Goal: Information Seeking & Learning: Find specific page/section

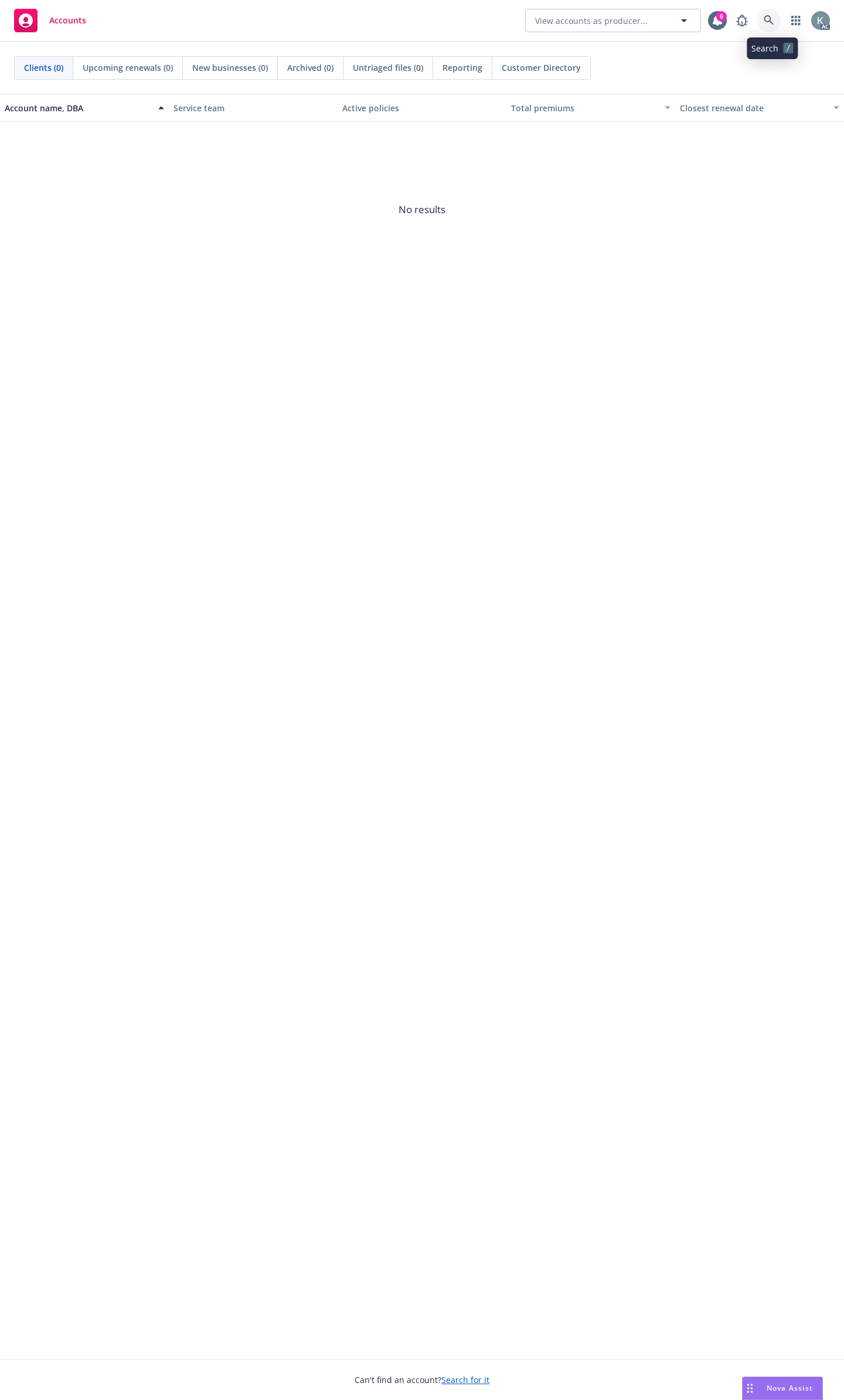
click at [771, 22] on icon at bounding box center [768, 20] width 10 height 10
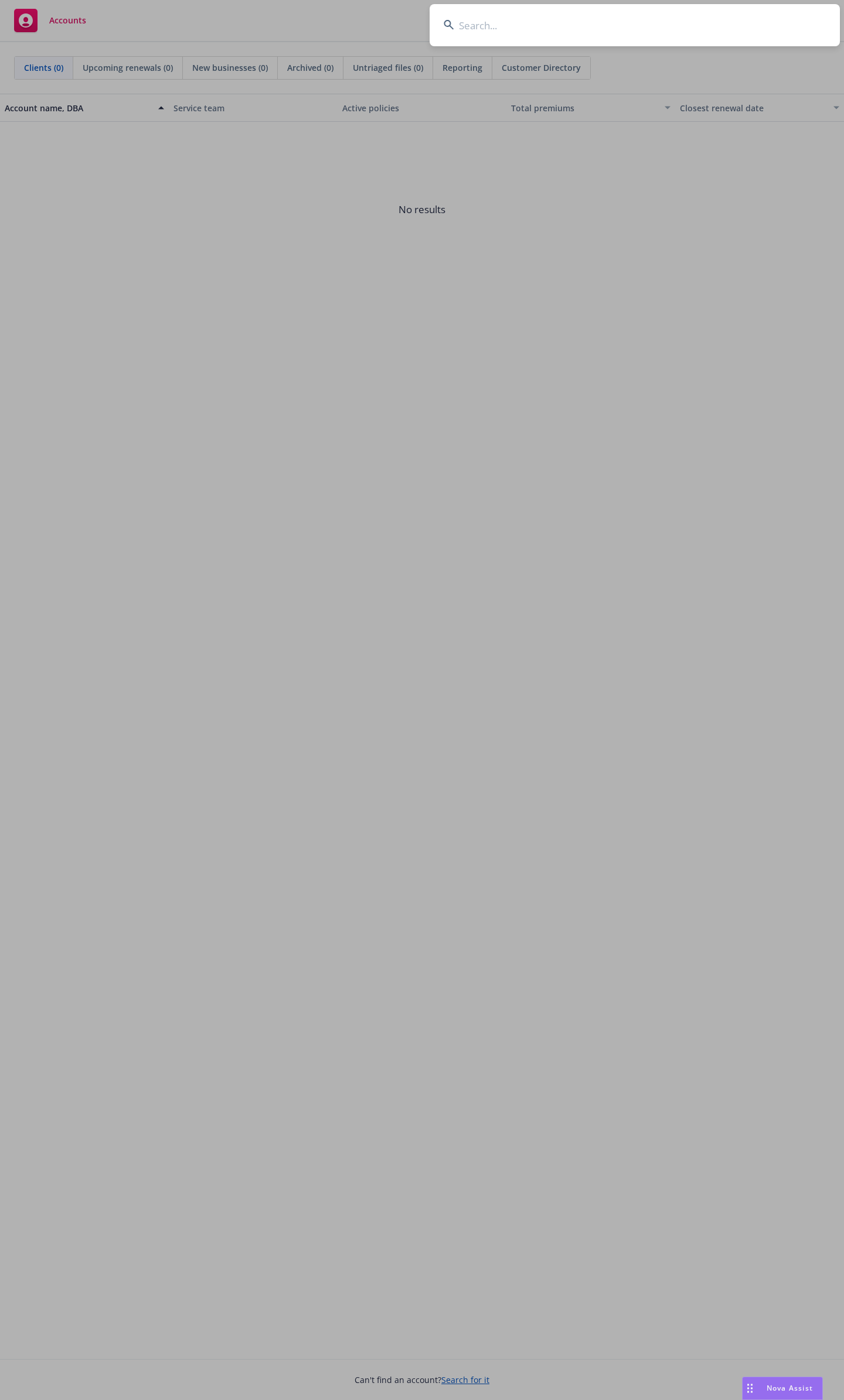
click at [640, 39] on input at bounding box center [634, 25] width 410 height 42
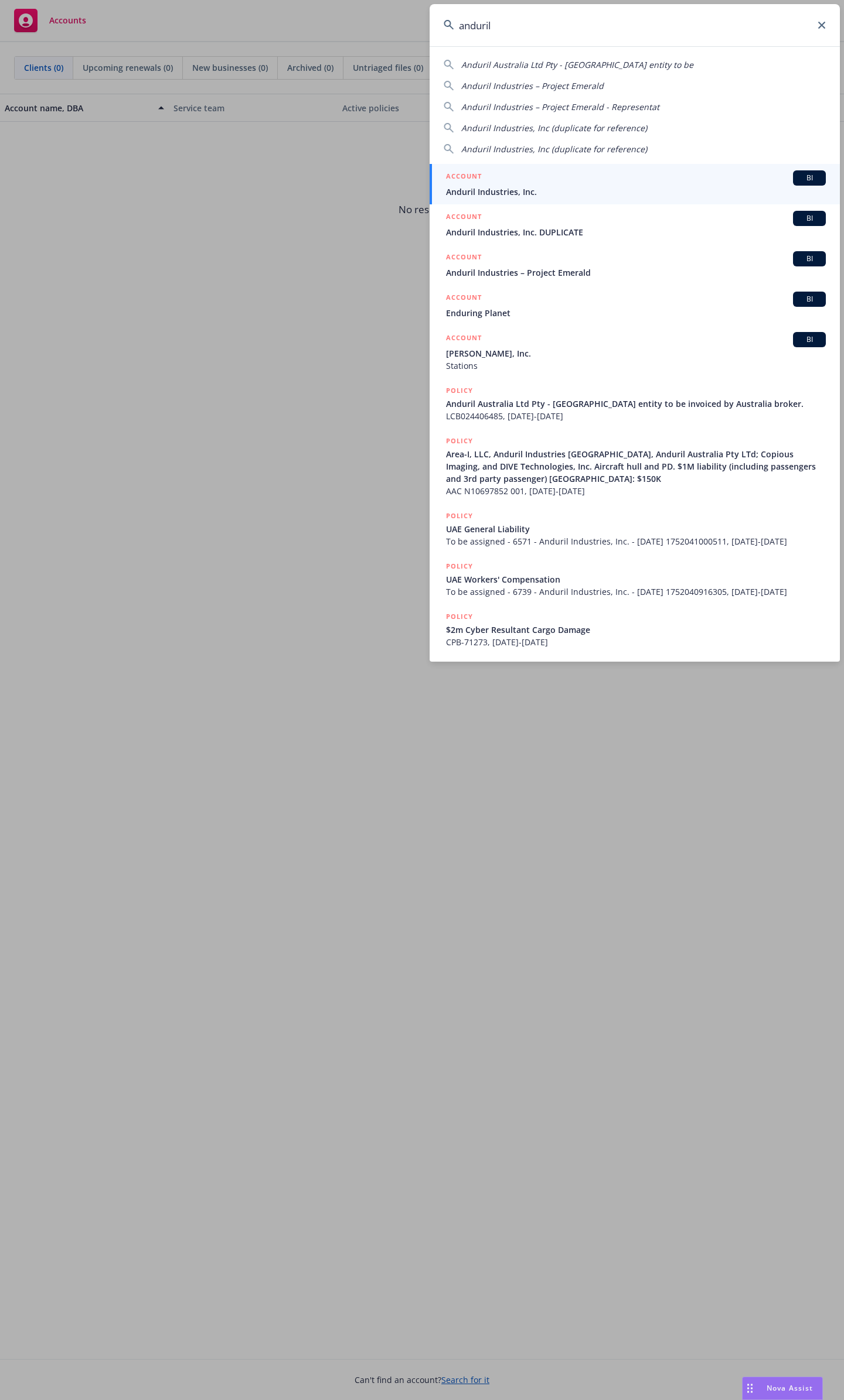
type input "anduril"
click at [602, 186] on span "Anduril Industries, Inc." at bounding box center [635, 191] width 380 height 12
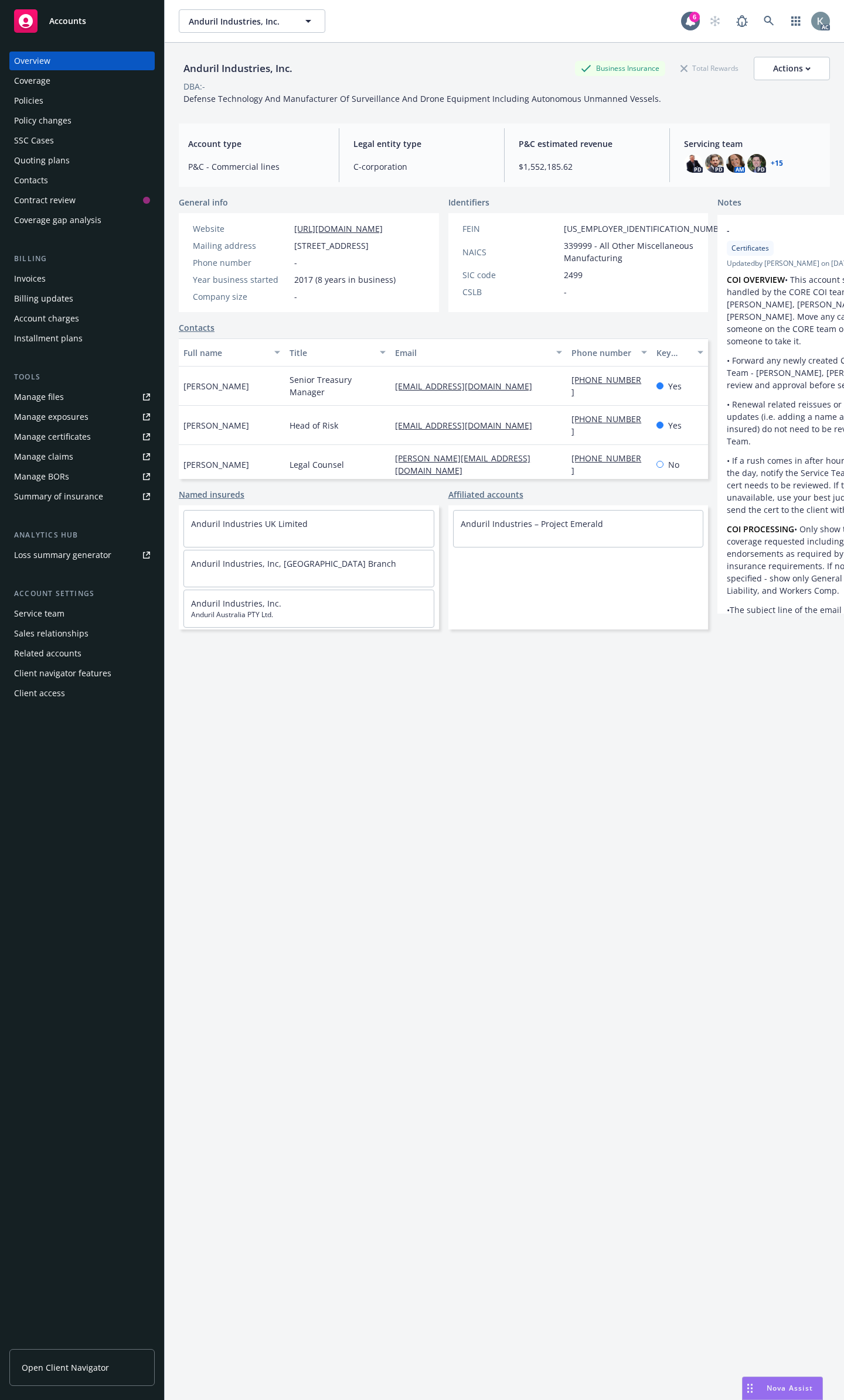
click at [99, 99] on div "Policies" at bounding box center [81, 100] width 136 height 19
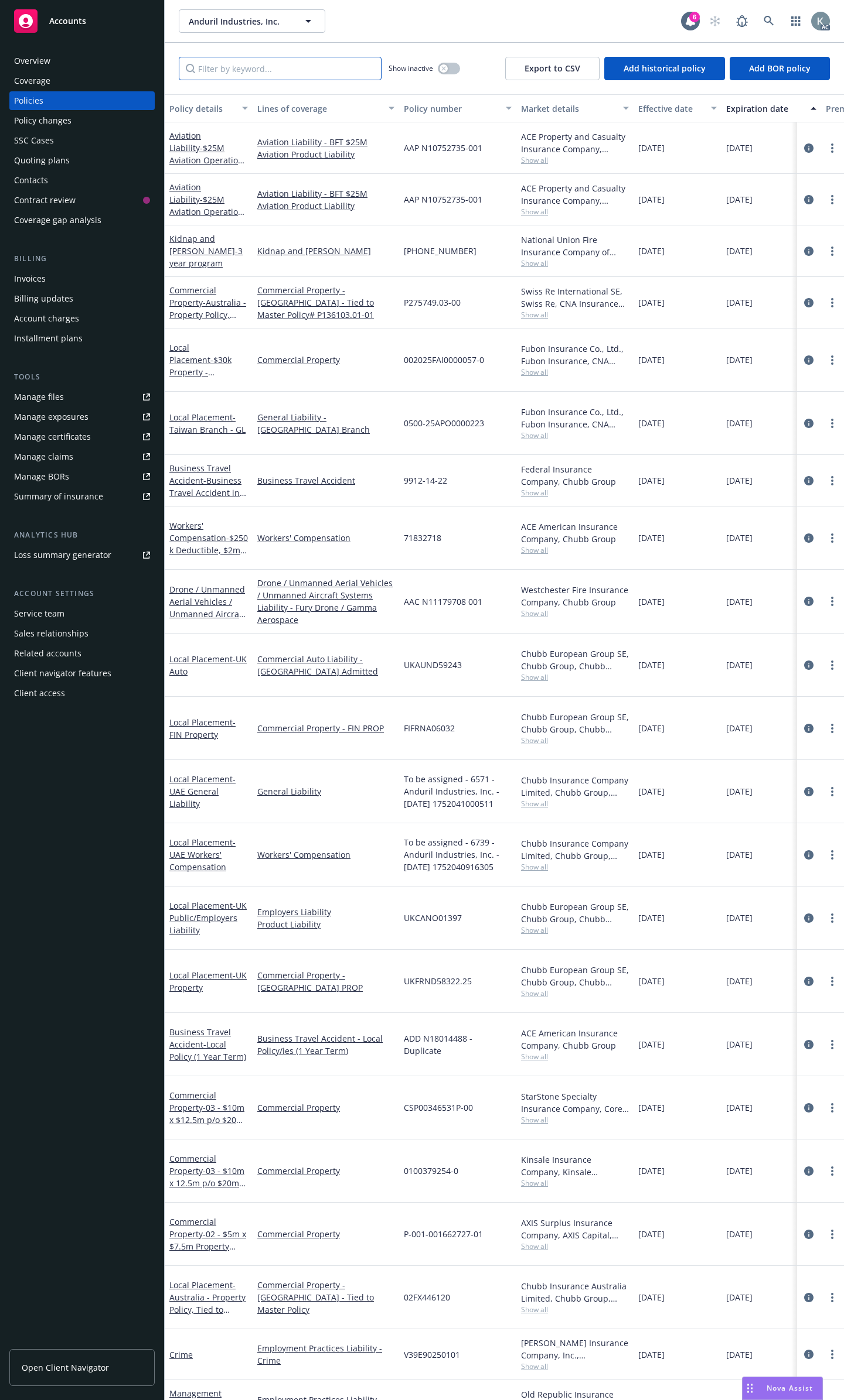
click at [301, 73] on input "Filter by keyword..." at bounding box center [279, 68] width 203 height 24
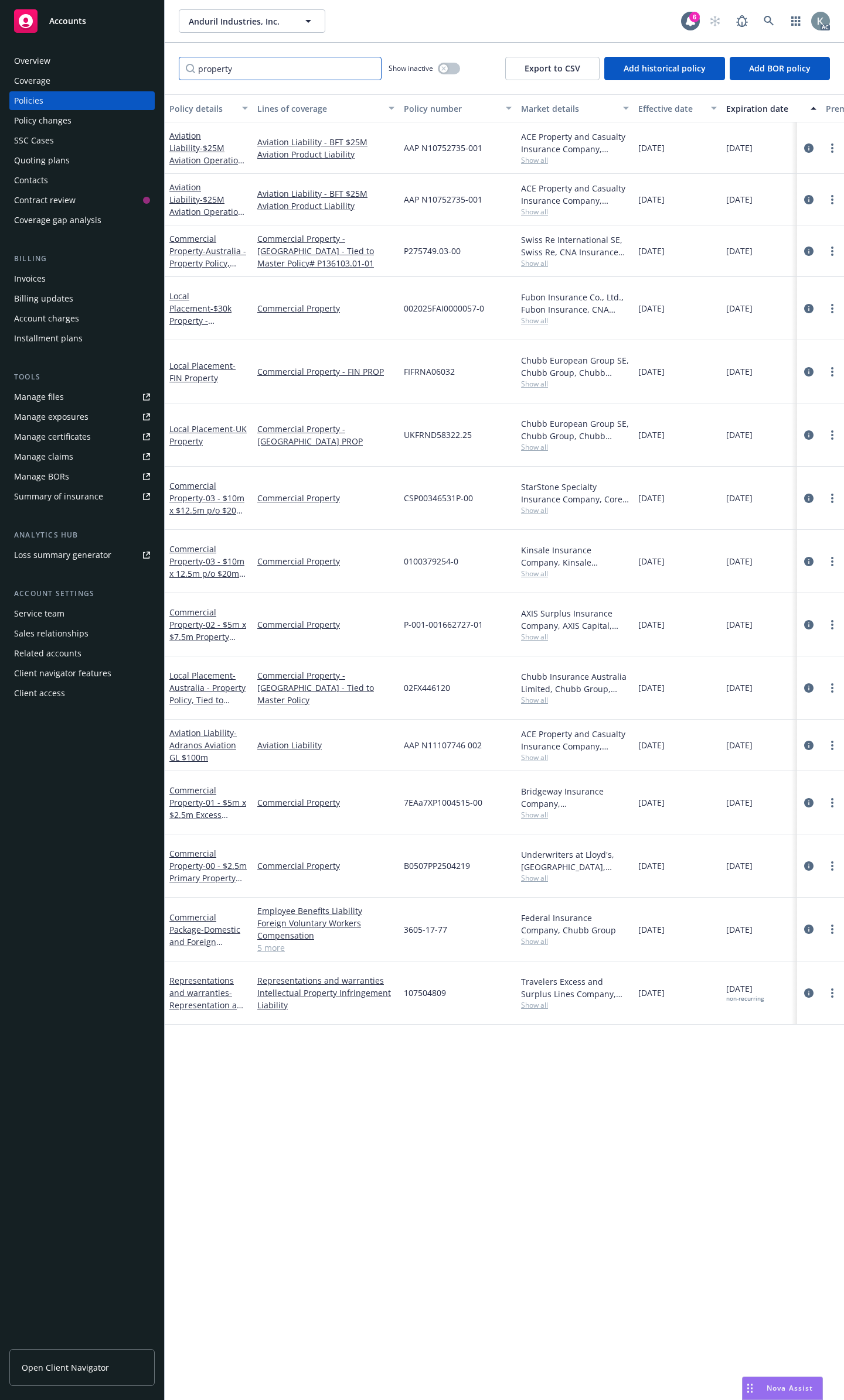
type input "property"
click at [269, 941] on link "5 more" at bounding box center [326, 947] width 137 height 12
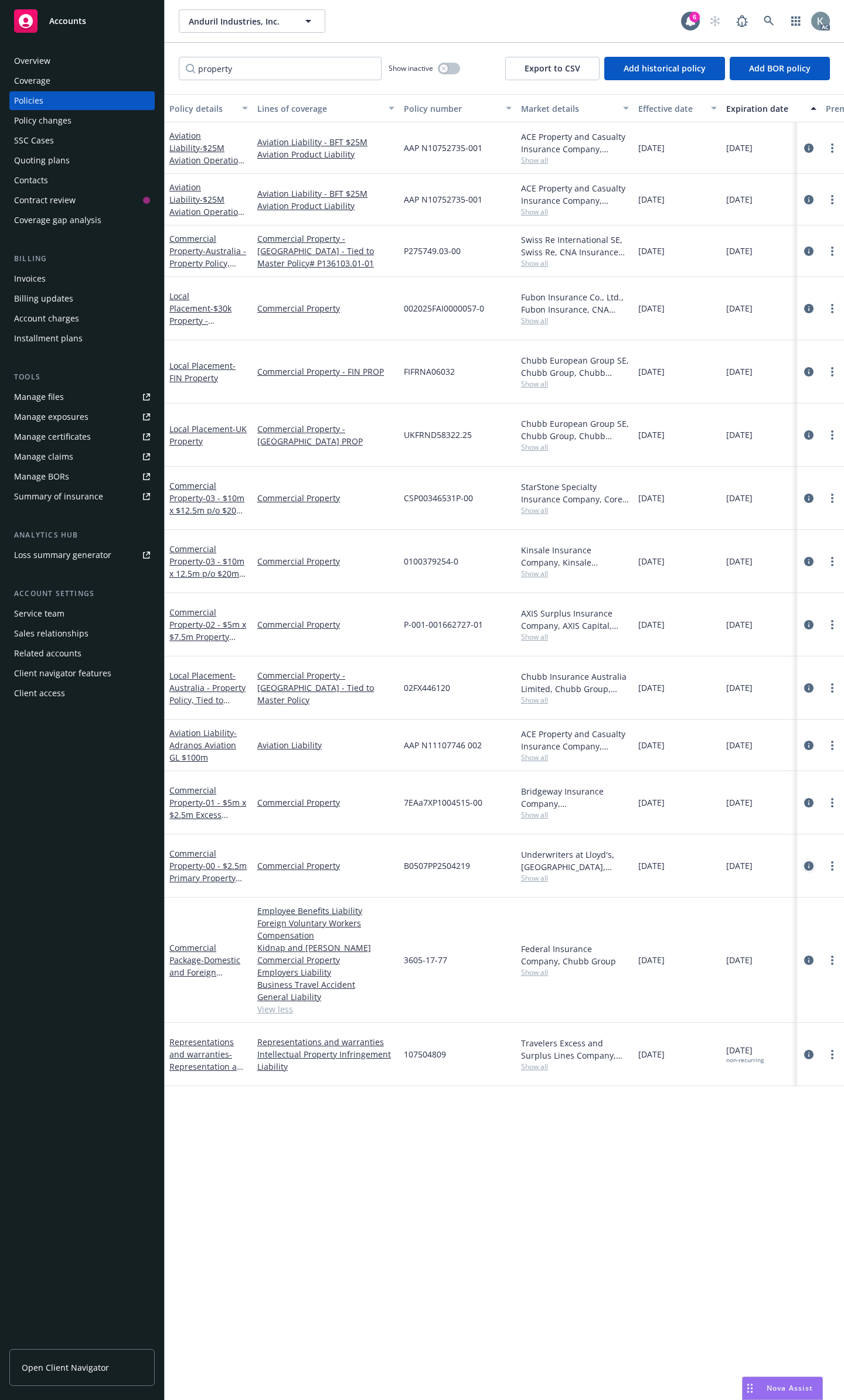
click at [808, 862] on icon "circleInformation" at bounding box center [809, 867] width 10 height 10
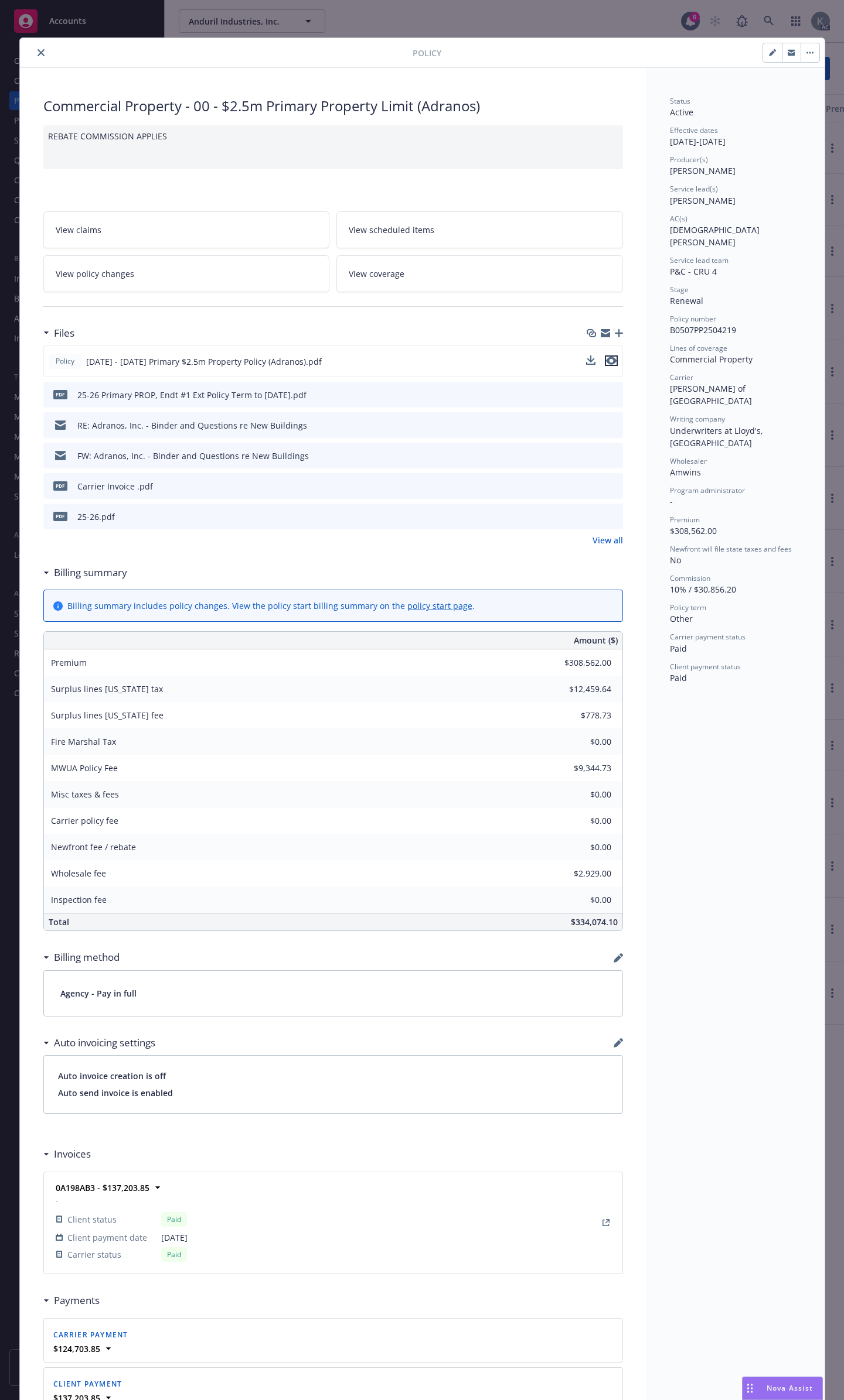
click at [610, 357] on icon "preview file" at bounding box center [611, 361] width 11 height 8
click at [37, 49] on icon "close" at bounding box center [41, 52] width 7 height 7
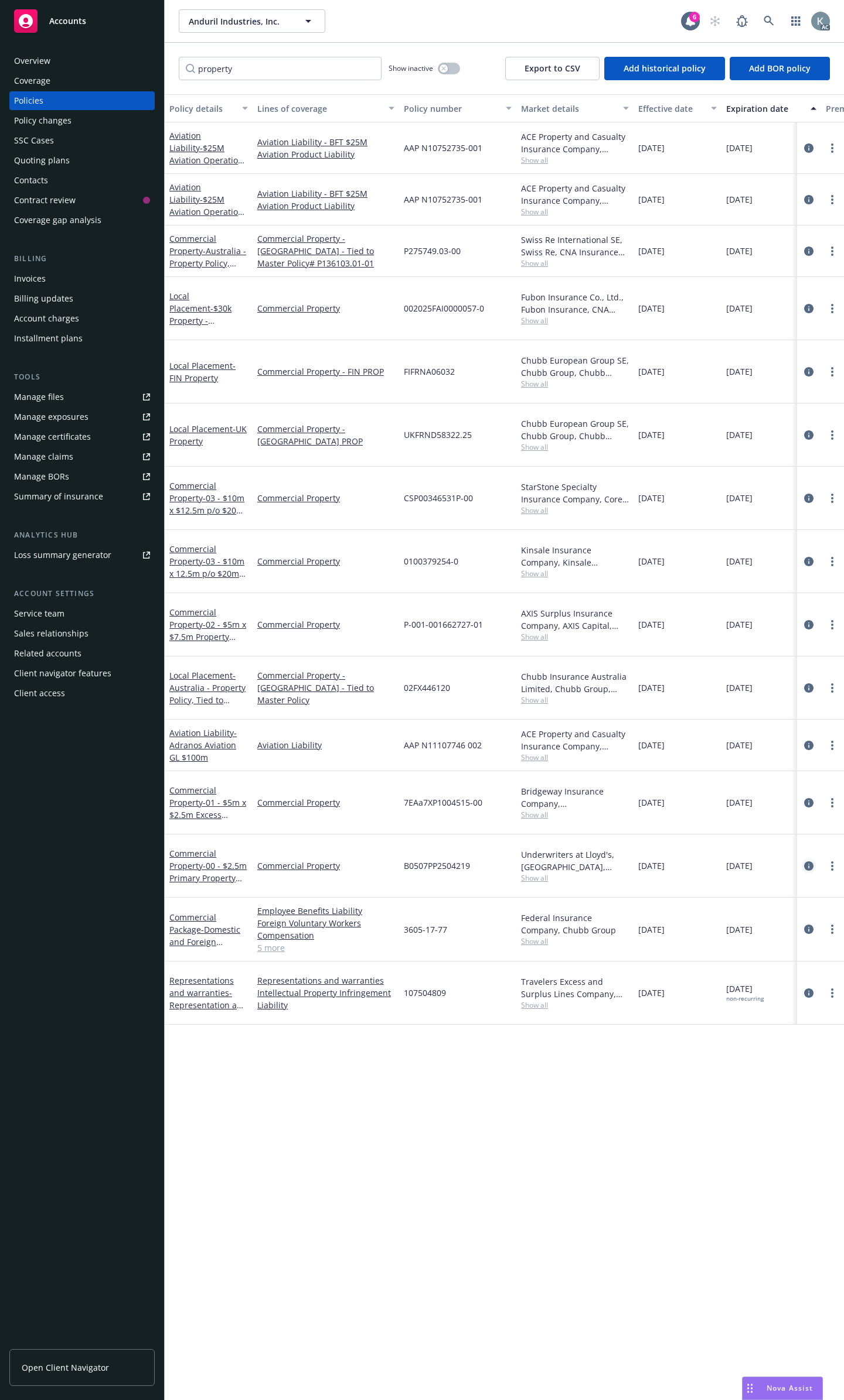
click at [812, 862] on icon "circleInformation" at bounding box center [809, 867] width 10 height 10
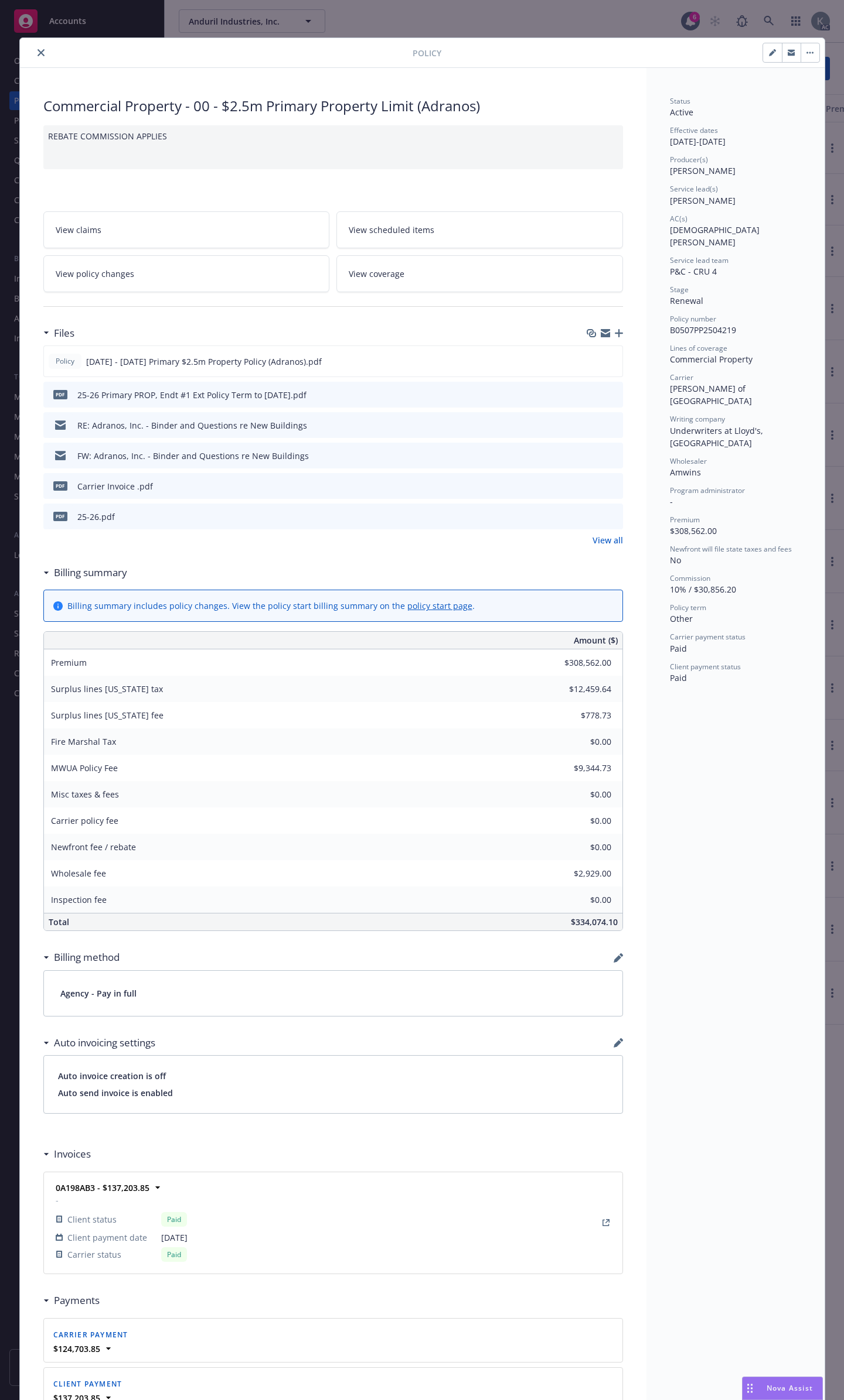
scroll to position [35, 0]
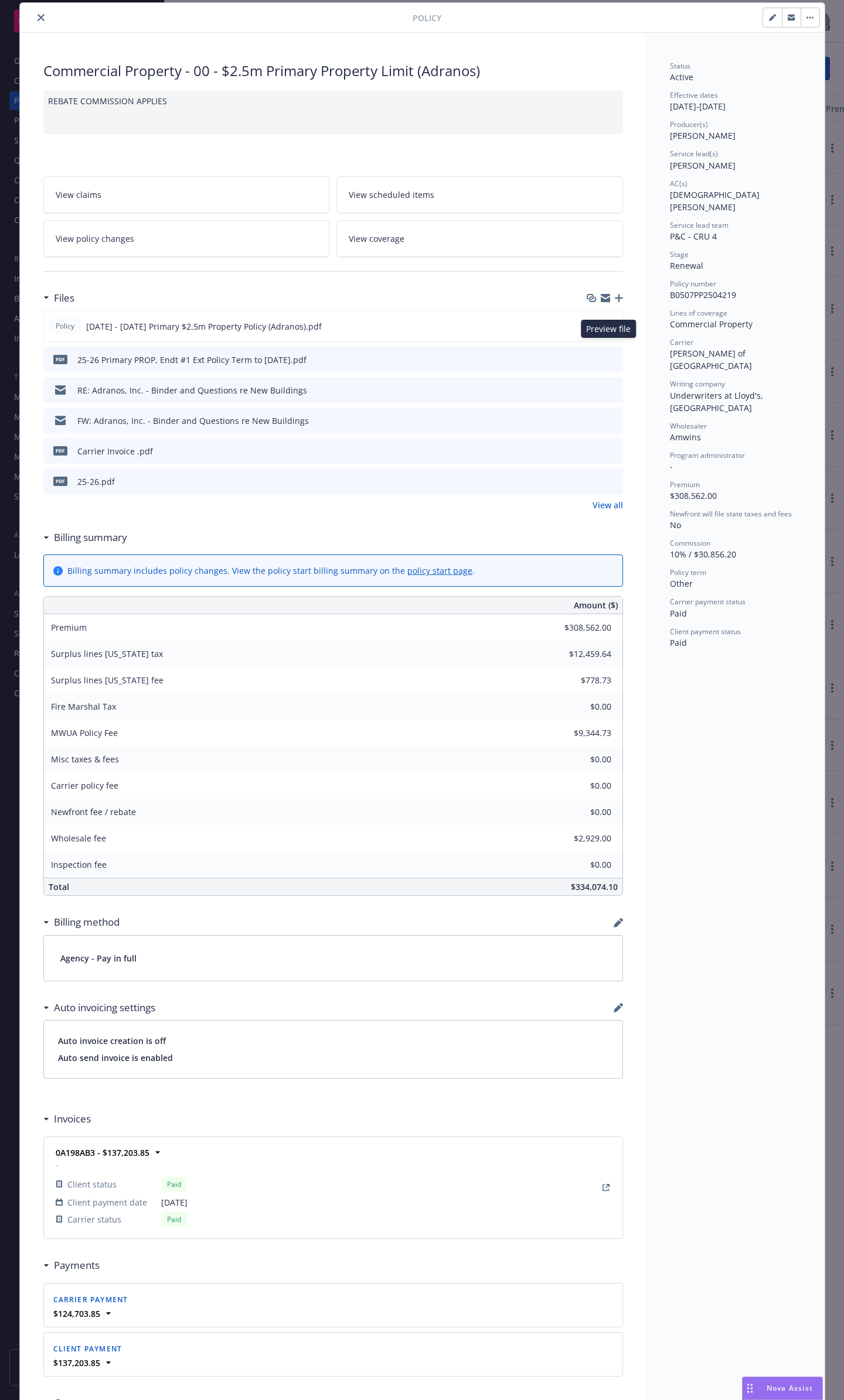
click at [609, 355] on icon "preview file" at bounding box center [611, 359] width 11 height 8
click at [599, 499] on link "View all" at bounding box center [607, 505] width 30 height 12
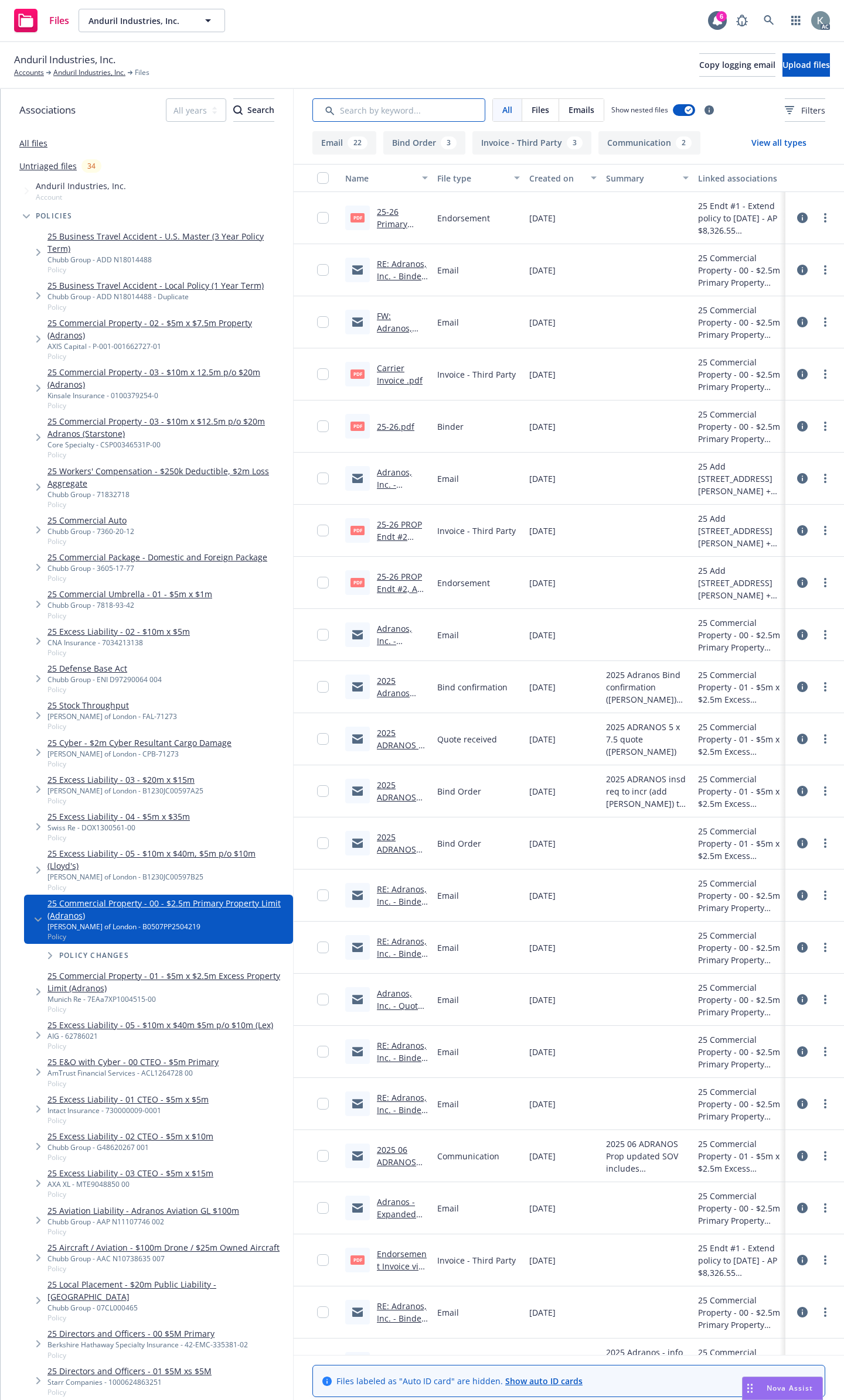
click at [446, 106] on input "Search by keyword..." at bounding box center [398, 110] width 173 height 24
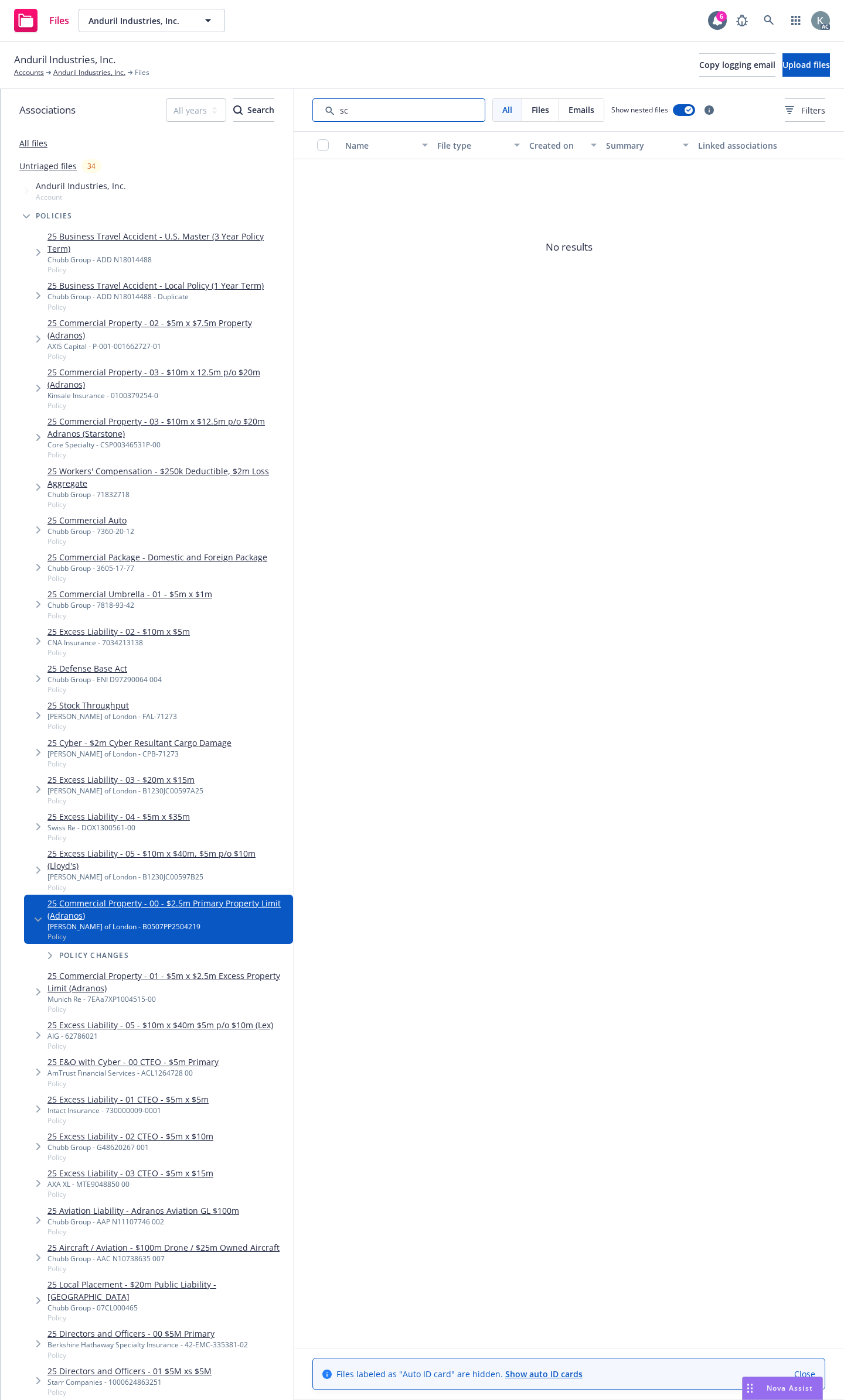
type input "s"
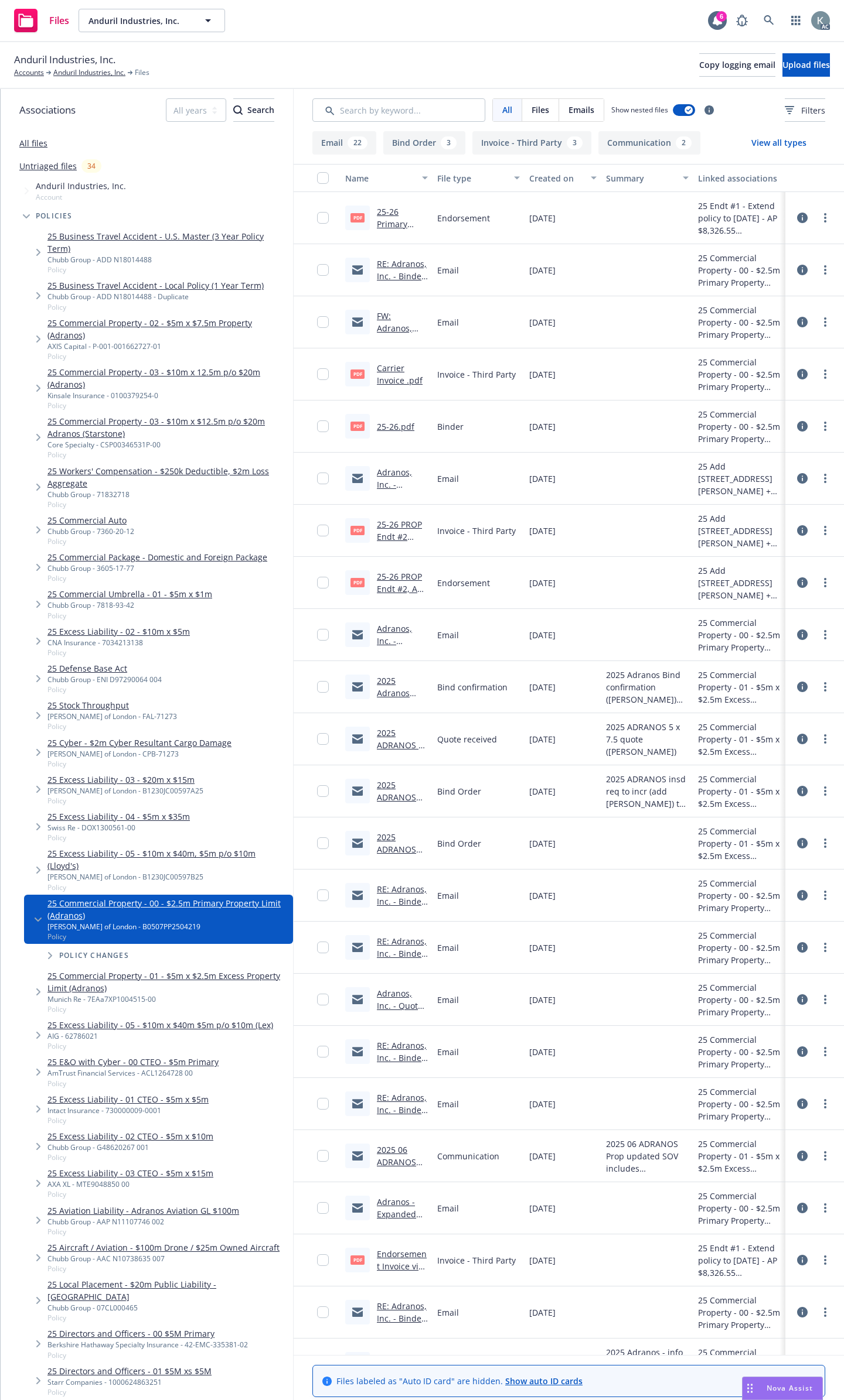
click at [401, 837] on link "2025 ADRANOS bind req to carrier adding New Buildings (McHenry).msg" at bounding box center [400, 880] width 47 height 97
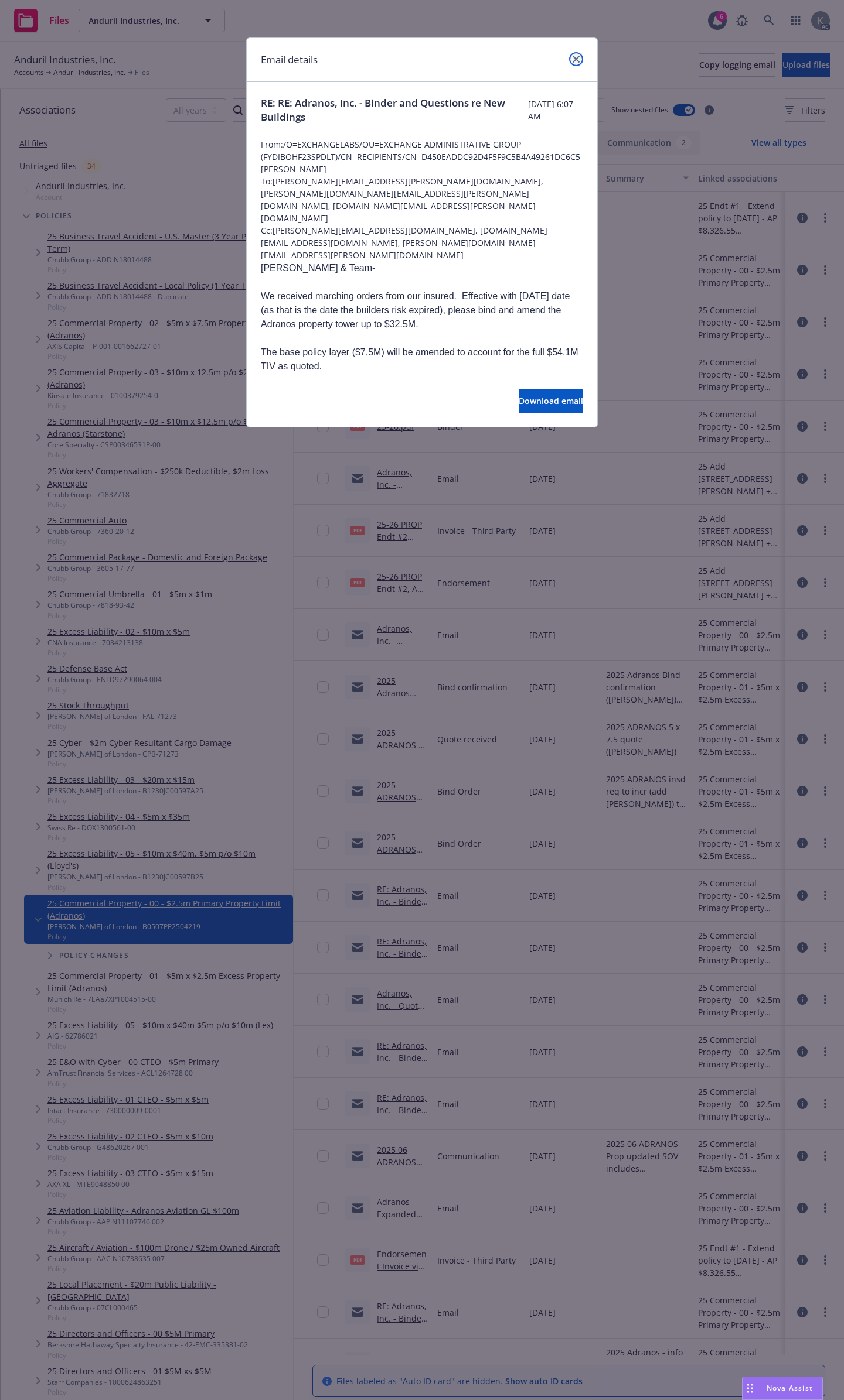
click at [577, 58] on icon "close" at bounding box center [576, 59] width 7 height 7
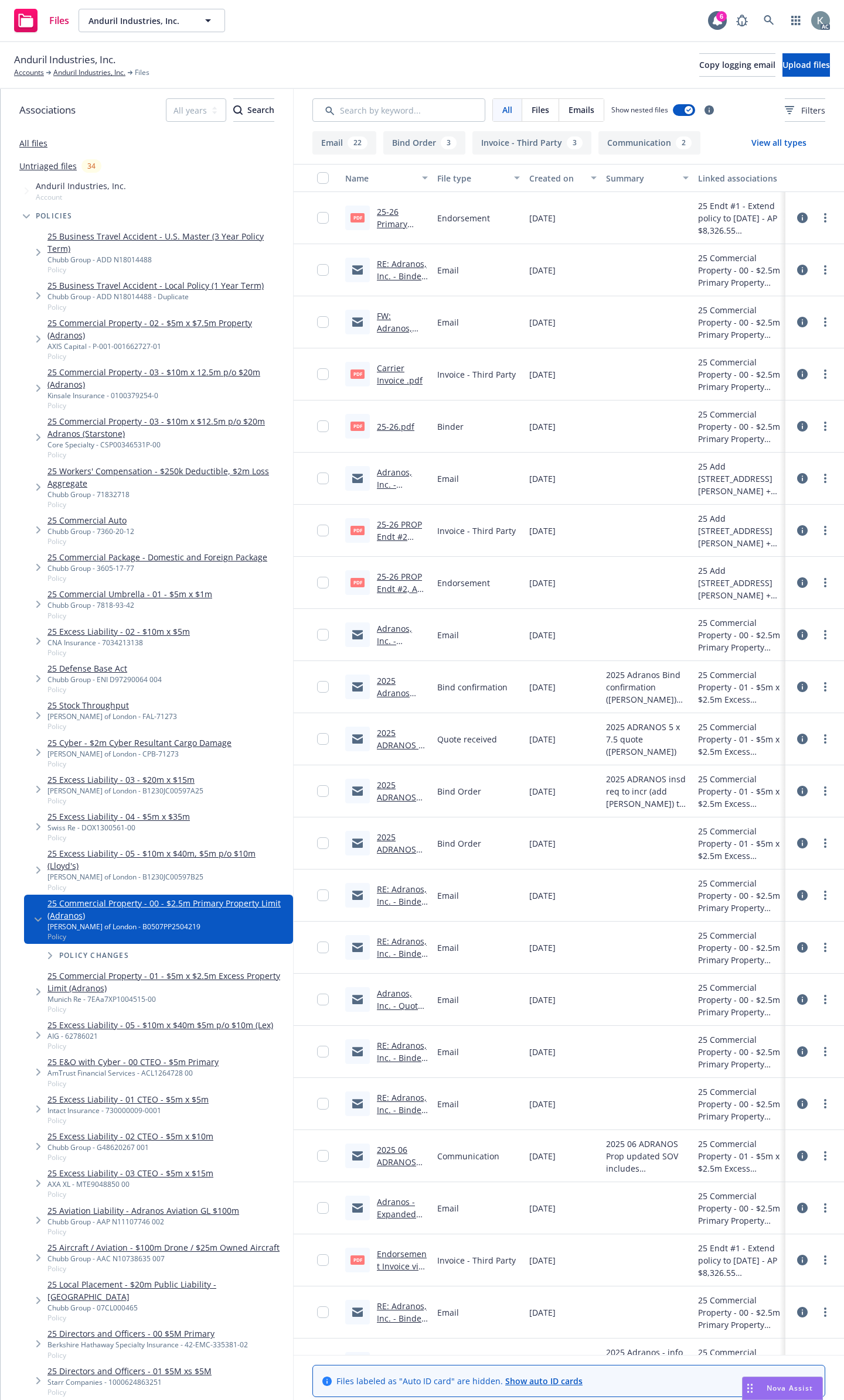
click at [289, 78] on div "Anduril Industries, Inc. Accounts Anduril Industries, Inc. Files Copy logging e…" at bounding box center [422, 66] width 844 height 47
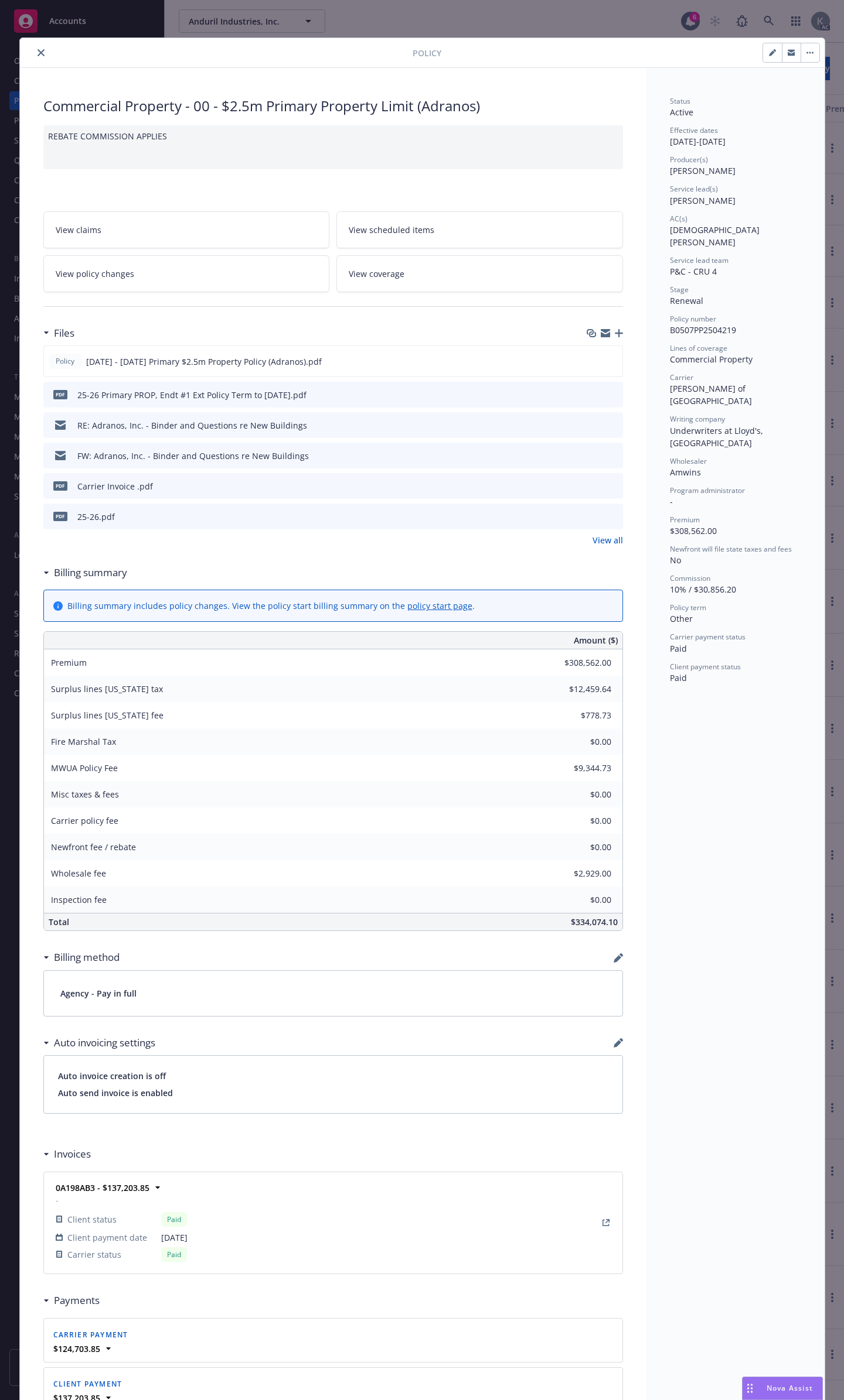
click at [37, 49] on icon "close" at bounding box center [41, 52] width 7 height 7
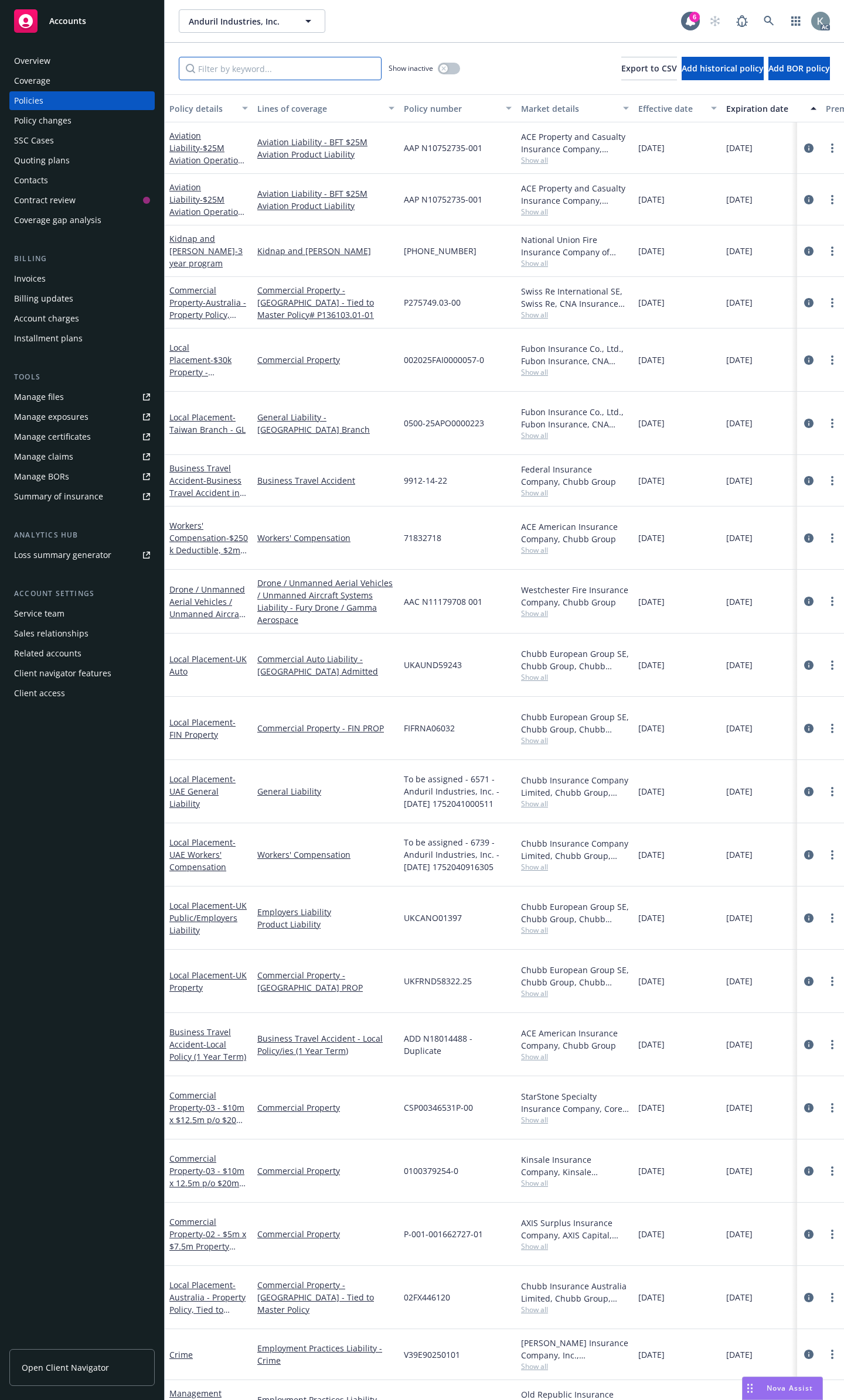
click at [268, 72] on input "Filter by keyword..." at bounding box center [279, 68] width 203 height 24
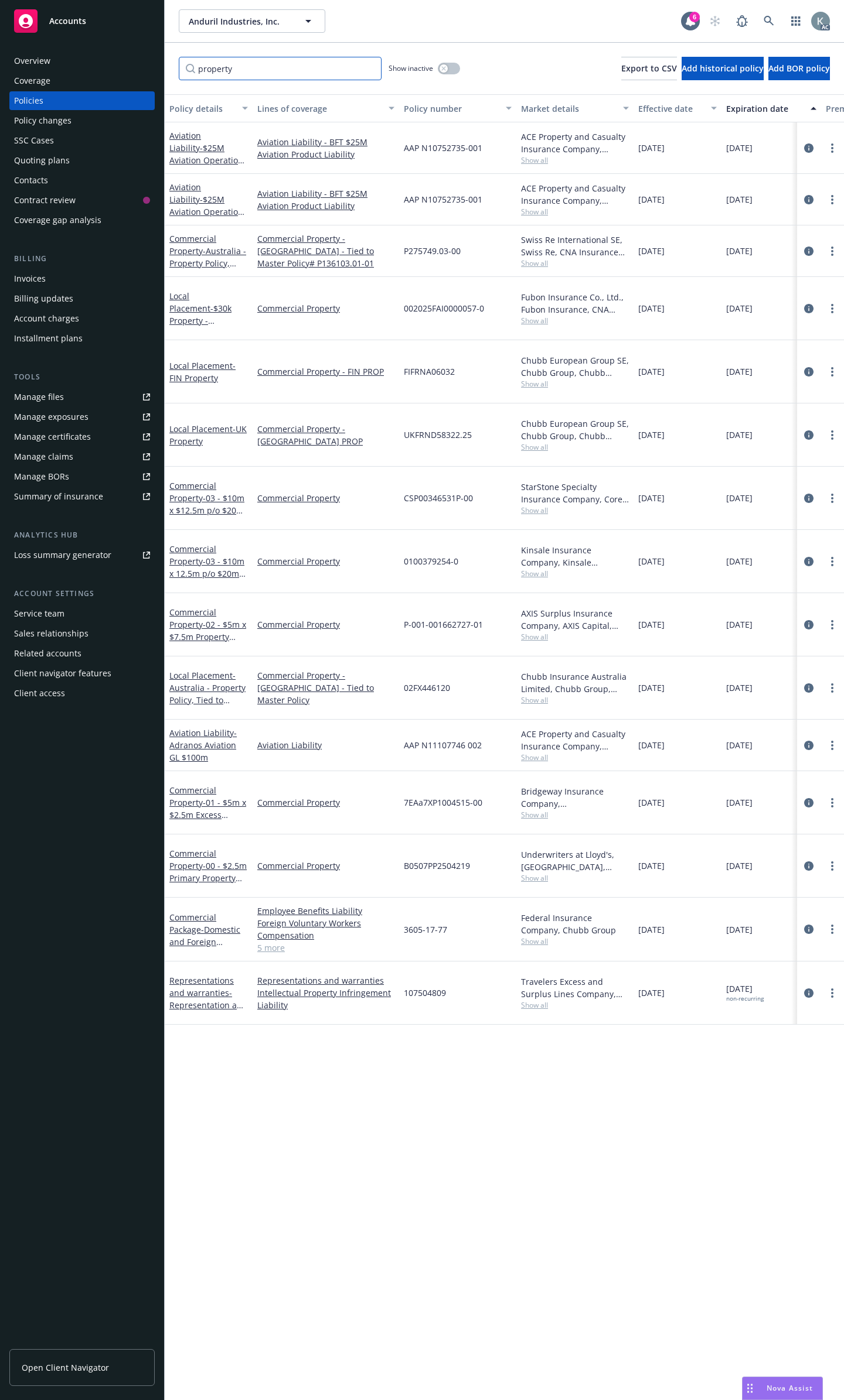
type input "property"
click at [265, 941] on link "5 more" at bounding box center [326, 947] width 137 height 12
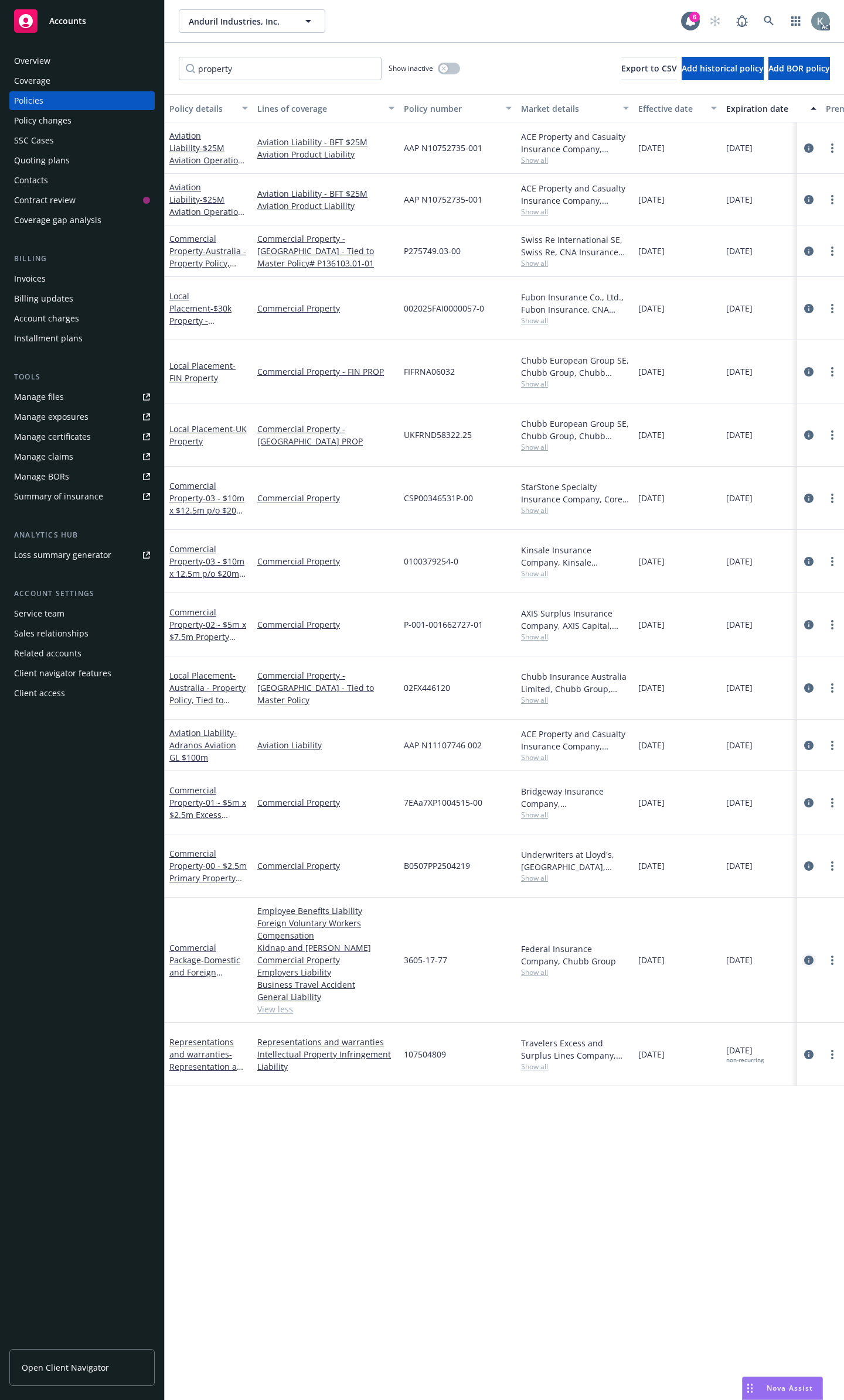
click at [807, 956] on icon "circleInformation" at bounding box center [809, 961] width 10 height 10
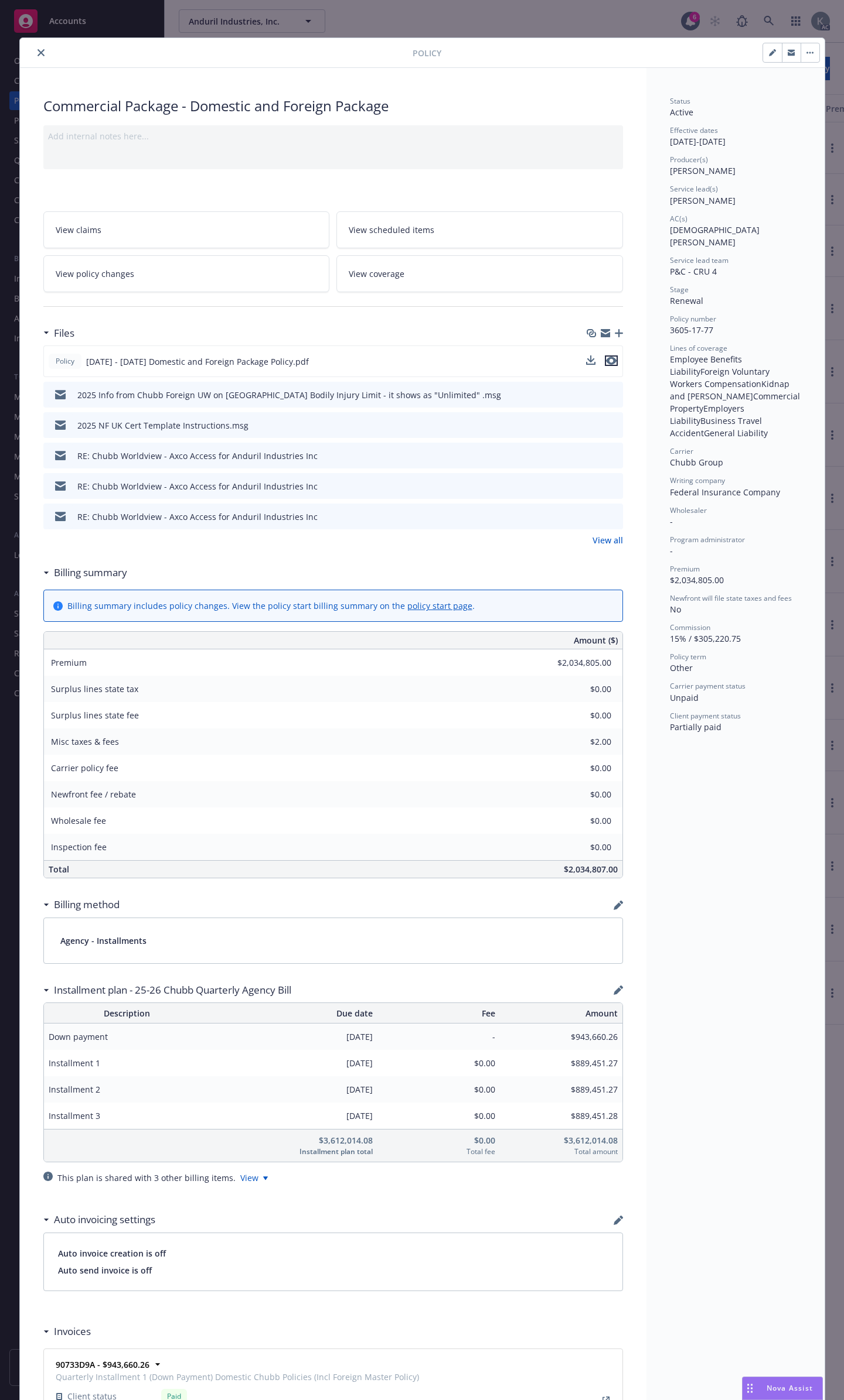
click at [609, 357] on icon "preview file" at bounding box center [611, 361] width 11 height 8
click at [37, 51] on icon "close" at bounding box center [41, 52] width 7 height 7
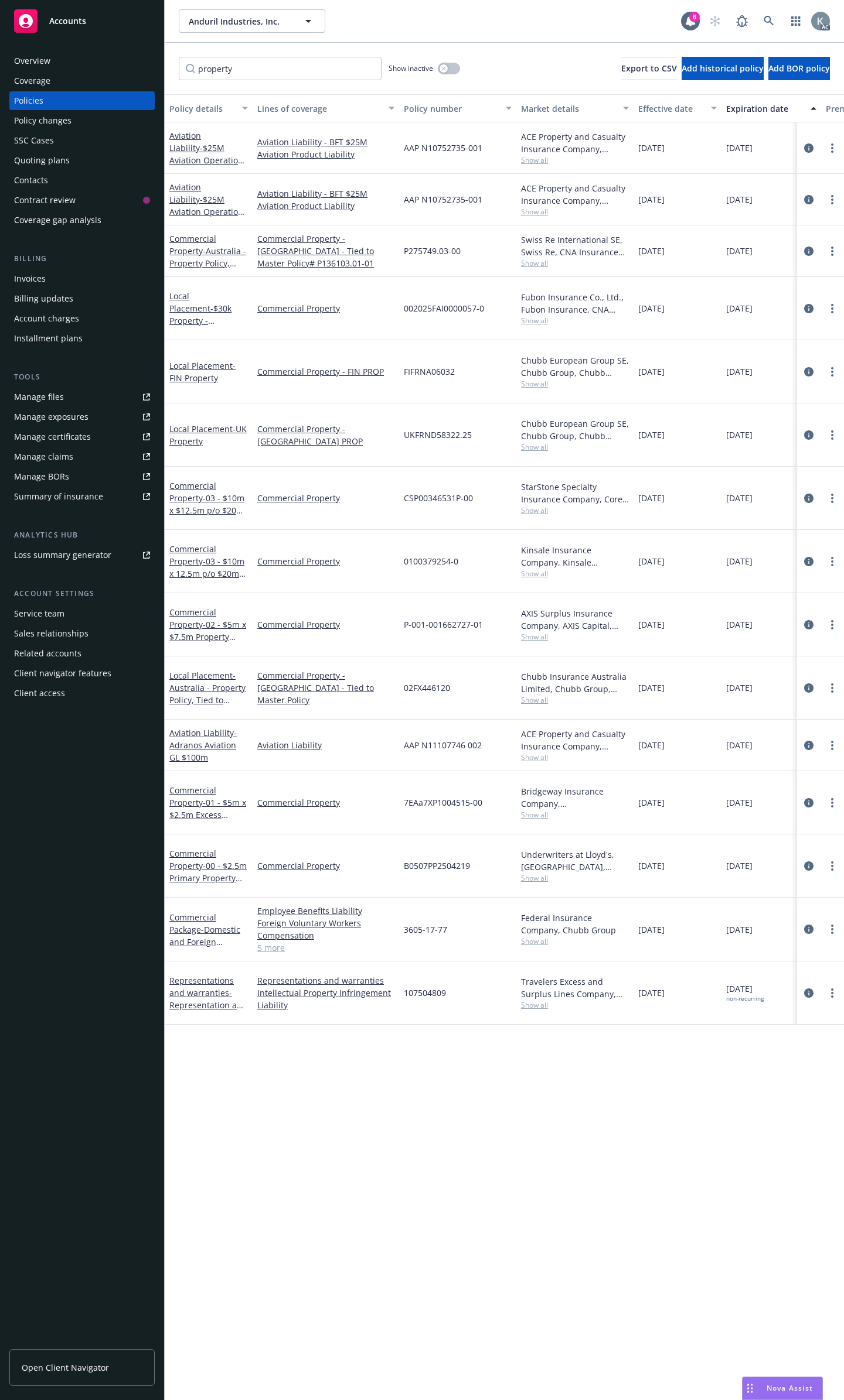
click at [102, 62] on div "Overview" at bounding box center [81, 60] width 136 height 19
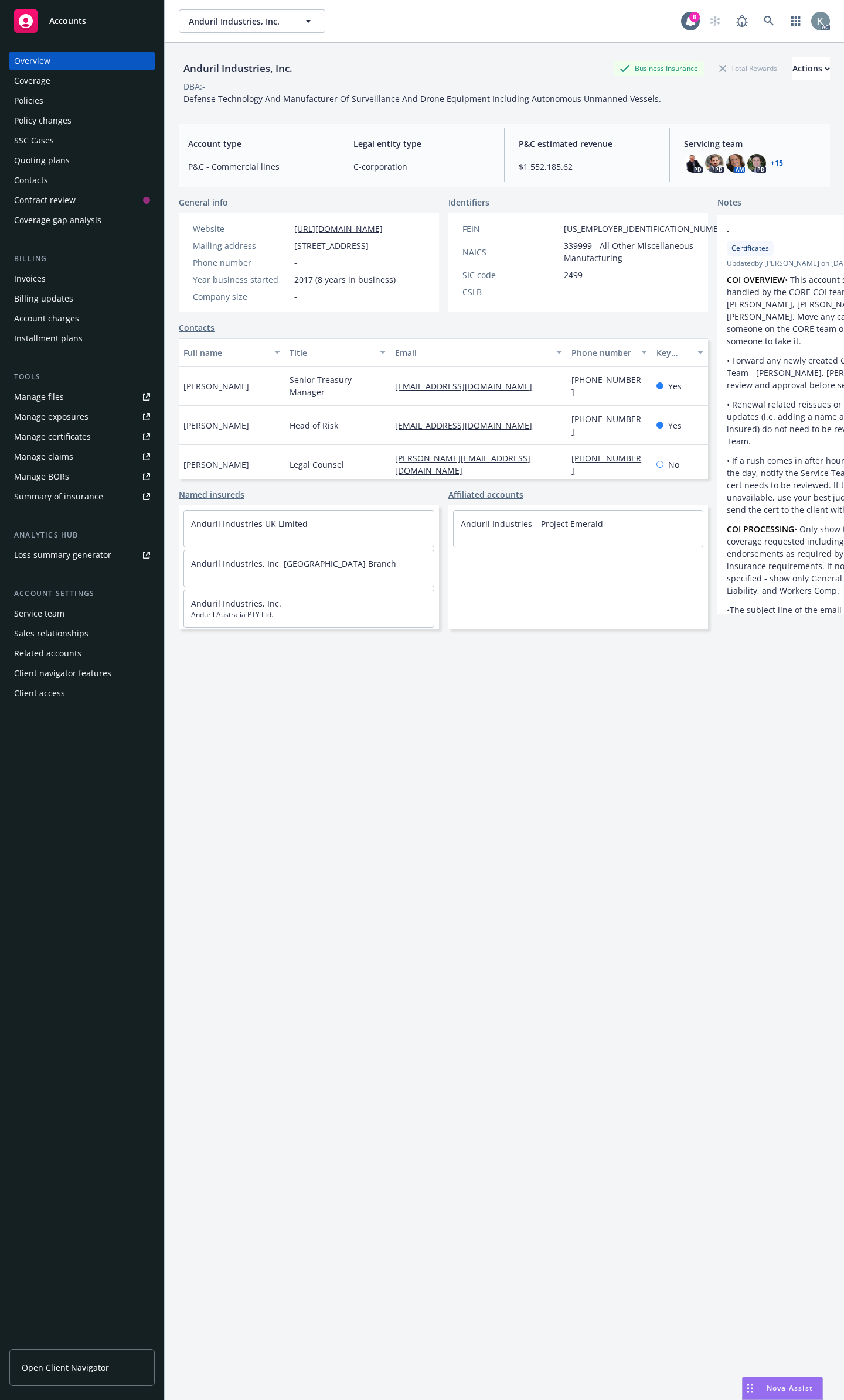
click at [771, 164] on link "+ 15" at bounding box center [776, 163] width 12 height 7
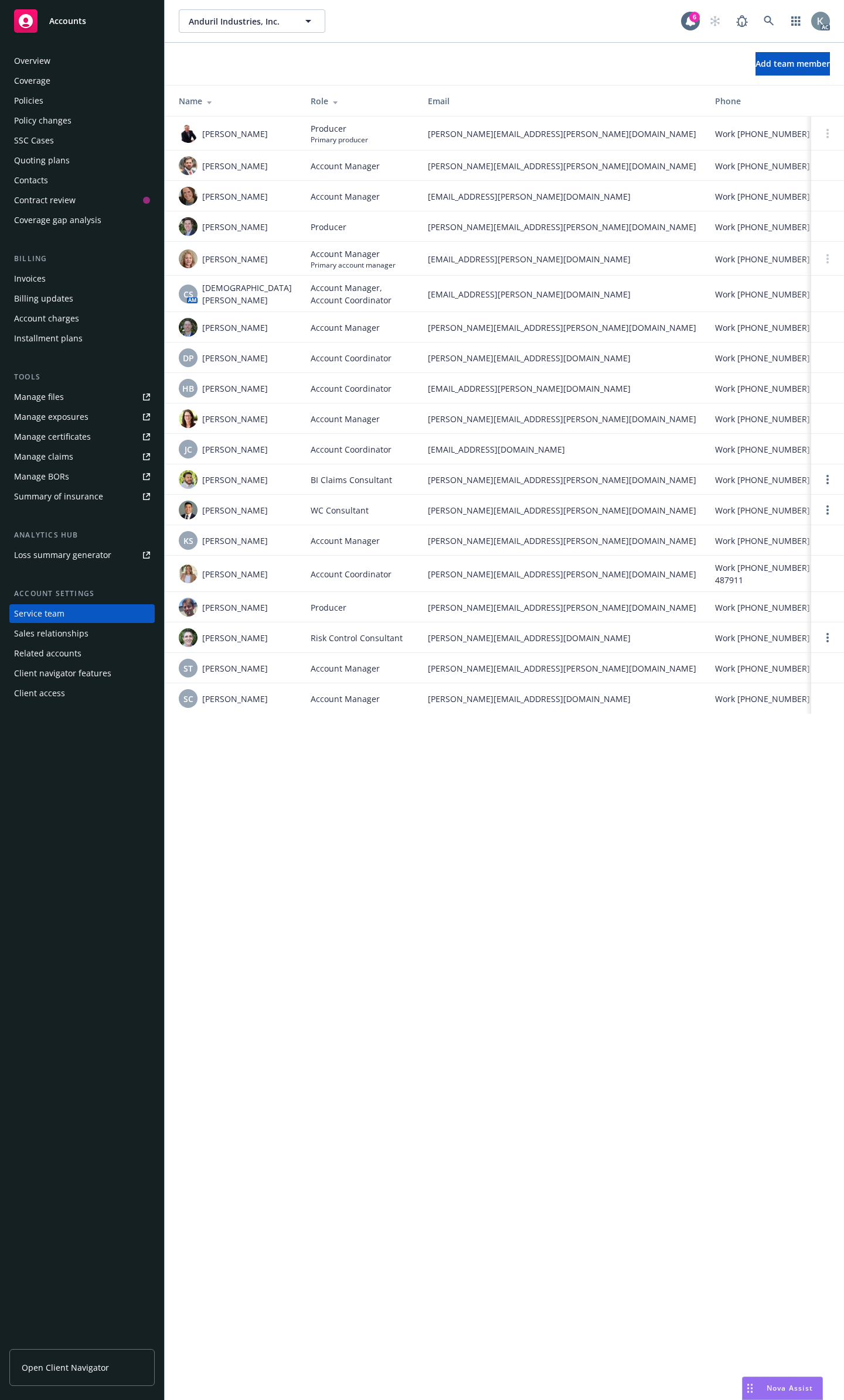
click at [114, 95] on div "Policies" at bounding box center [81, 100] width 136 height 19
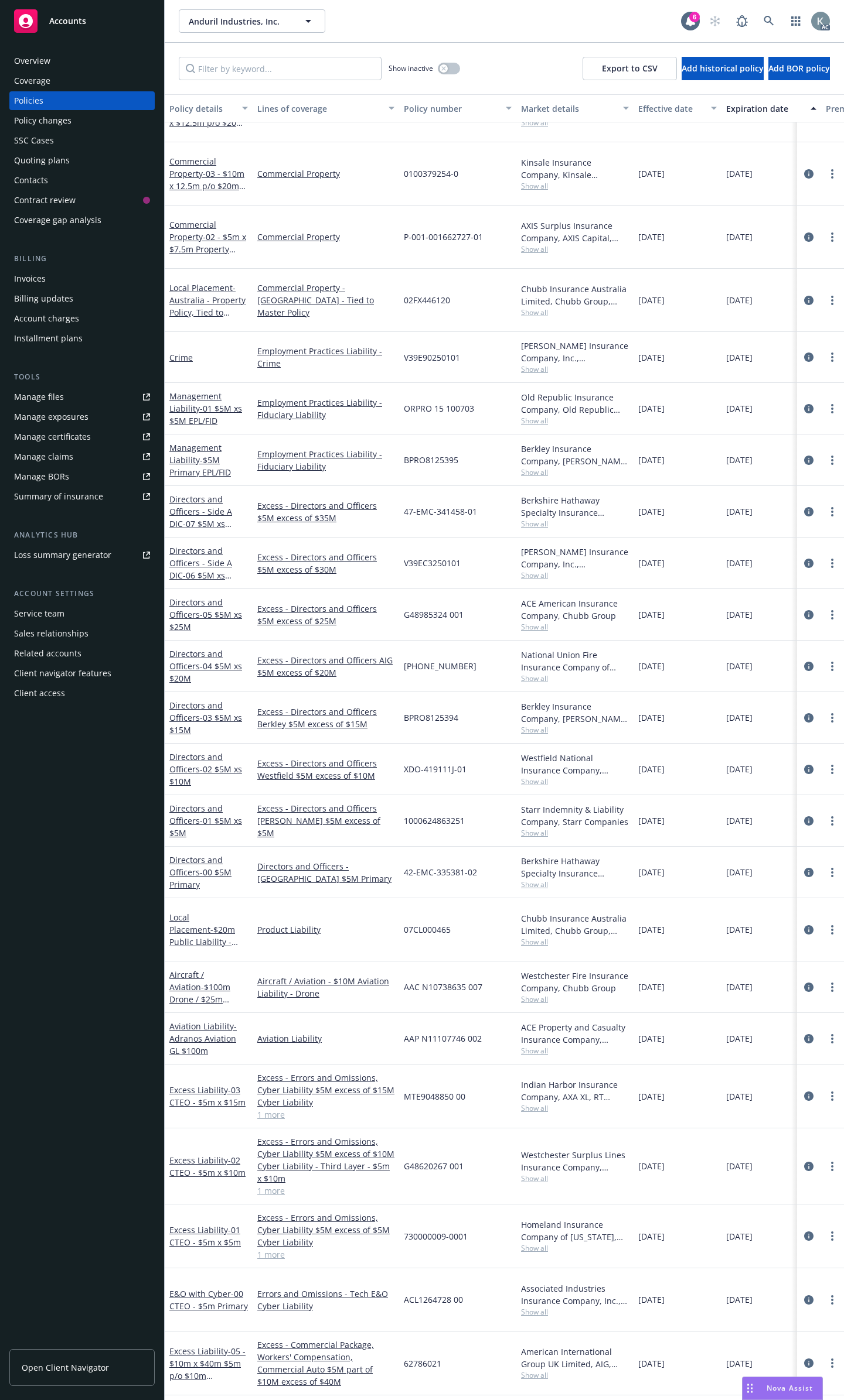
scroll to position [644, 0]
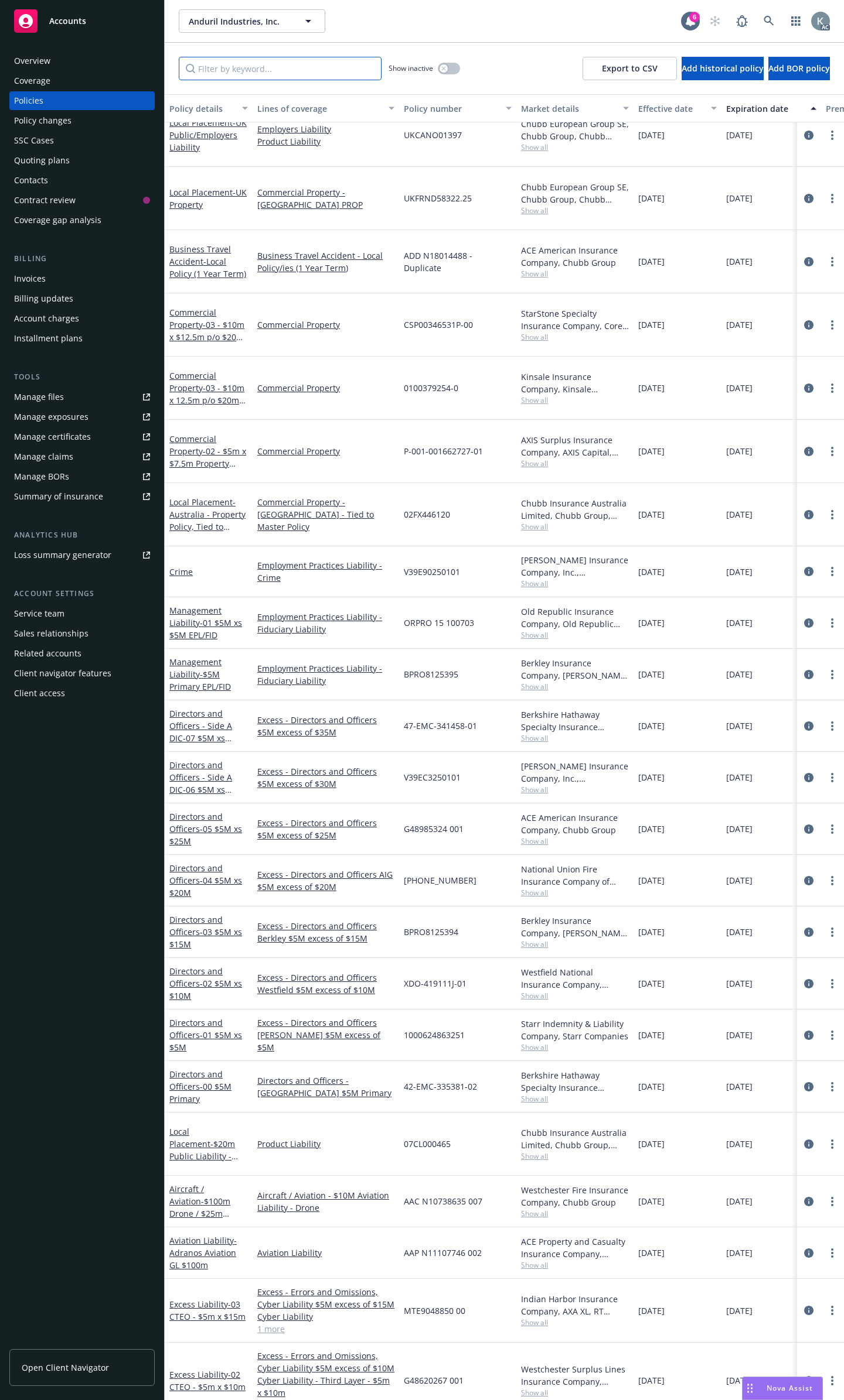
click at [344, 69] on input "Filter by keyword..." at bounding box center [279, 68] width 203 height 24
type input "p"
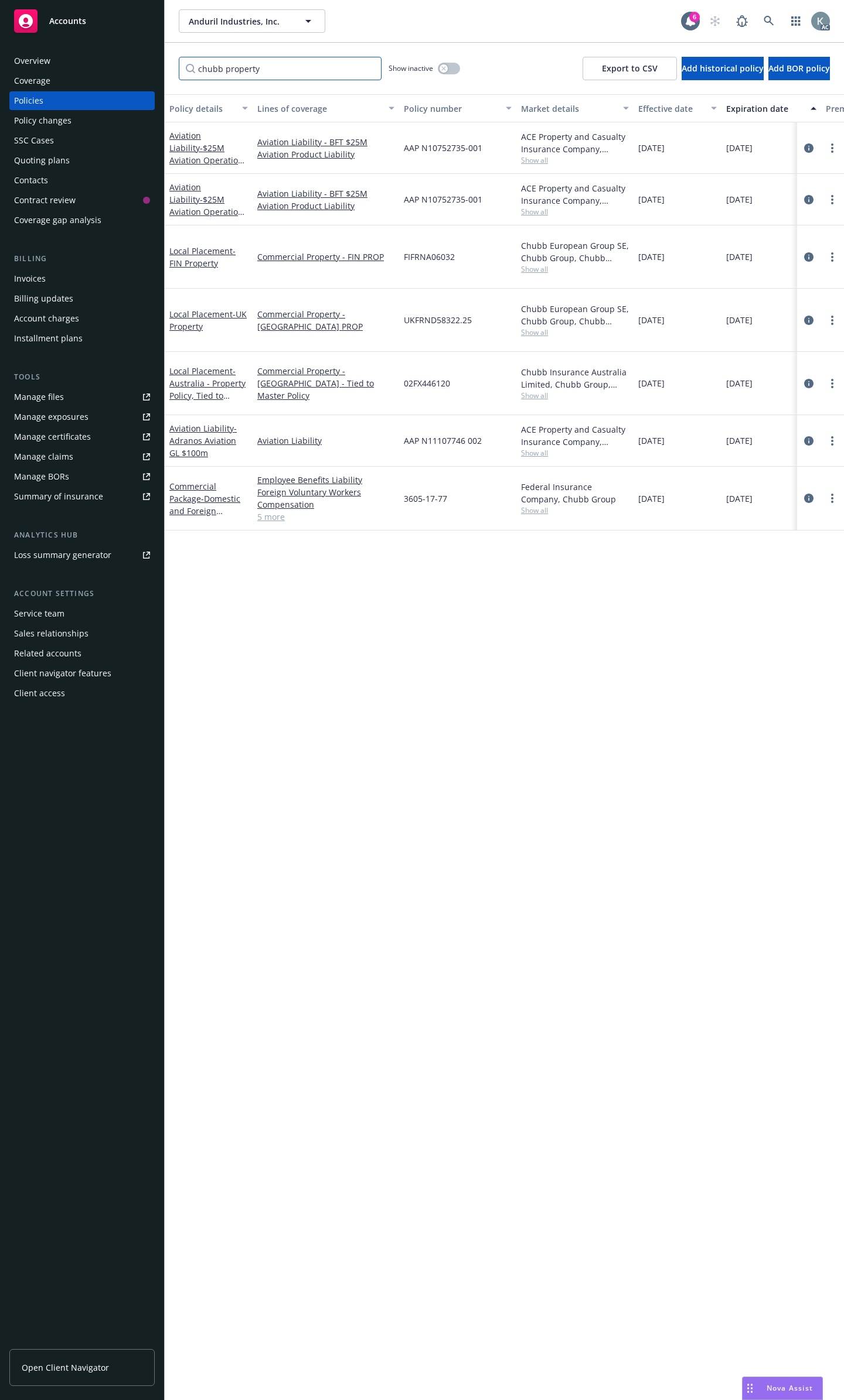
scroll to position [0, 0]
type input "chubb property"
click at [807, 494] on icon "circleInformation" at bounding box center [809, 498] width 10 height 10
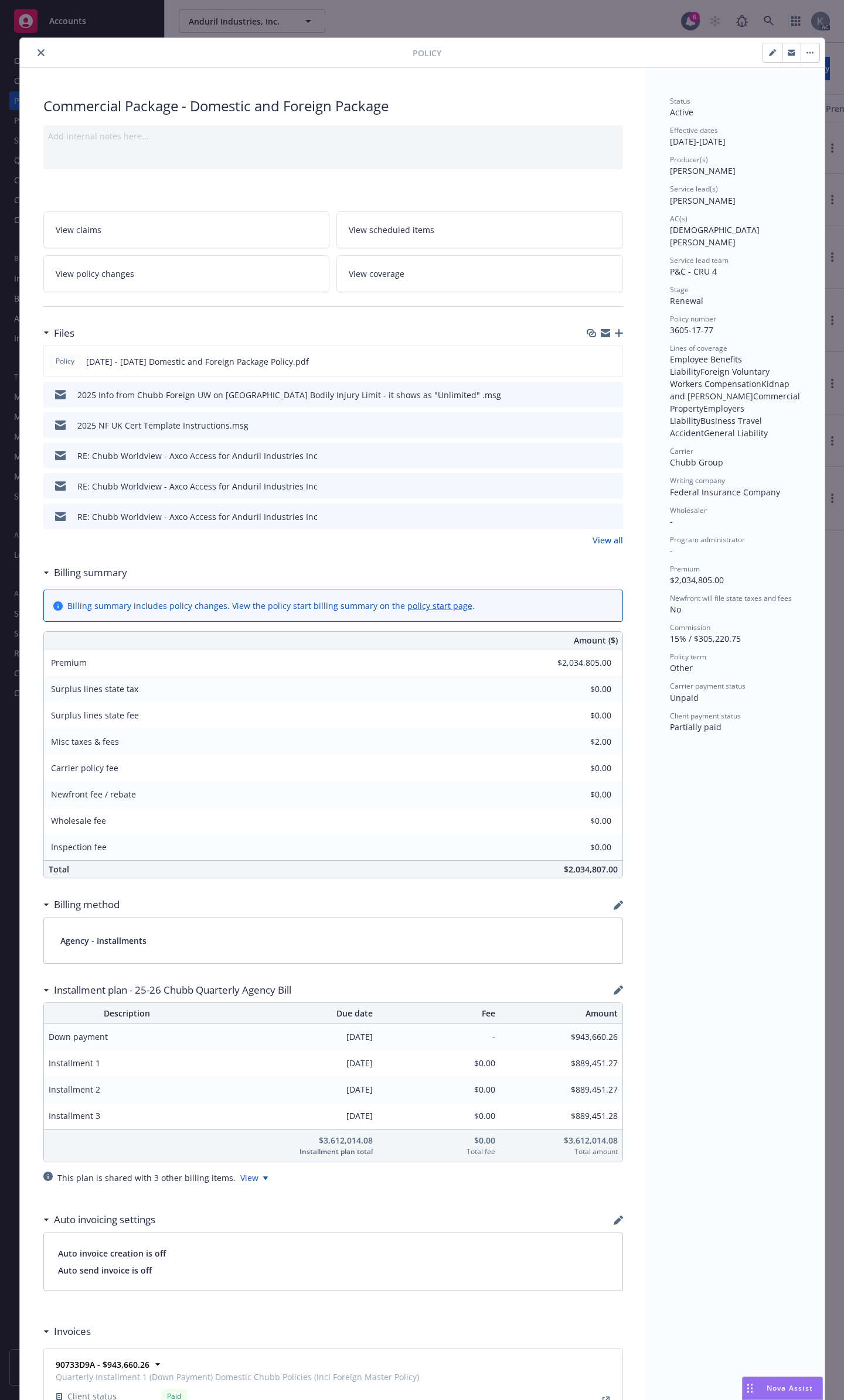
drag, startPoint x: 609, startPoint y: 348, endPoint x: 326, endPoint y: 403, distance: 288.3
click at [331, 402] on div "Policy 2025 - 2026 Domestic and Foreign Package Policy.pdf 2025 Info from Chubb…" at bounding box center [332, 437] width 579 height 184
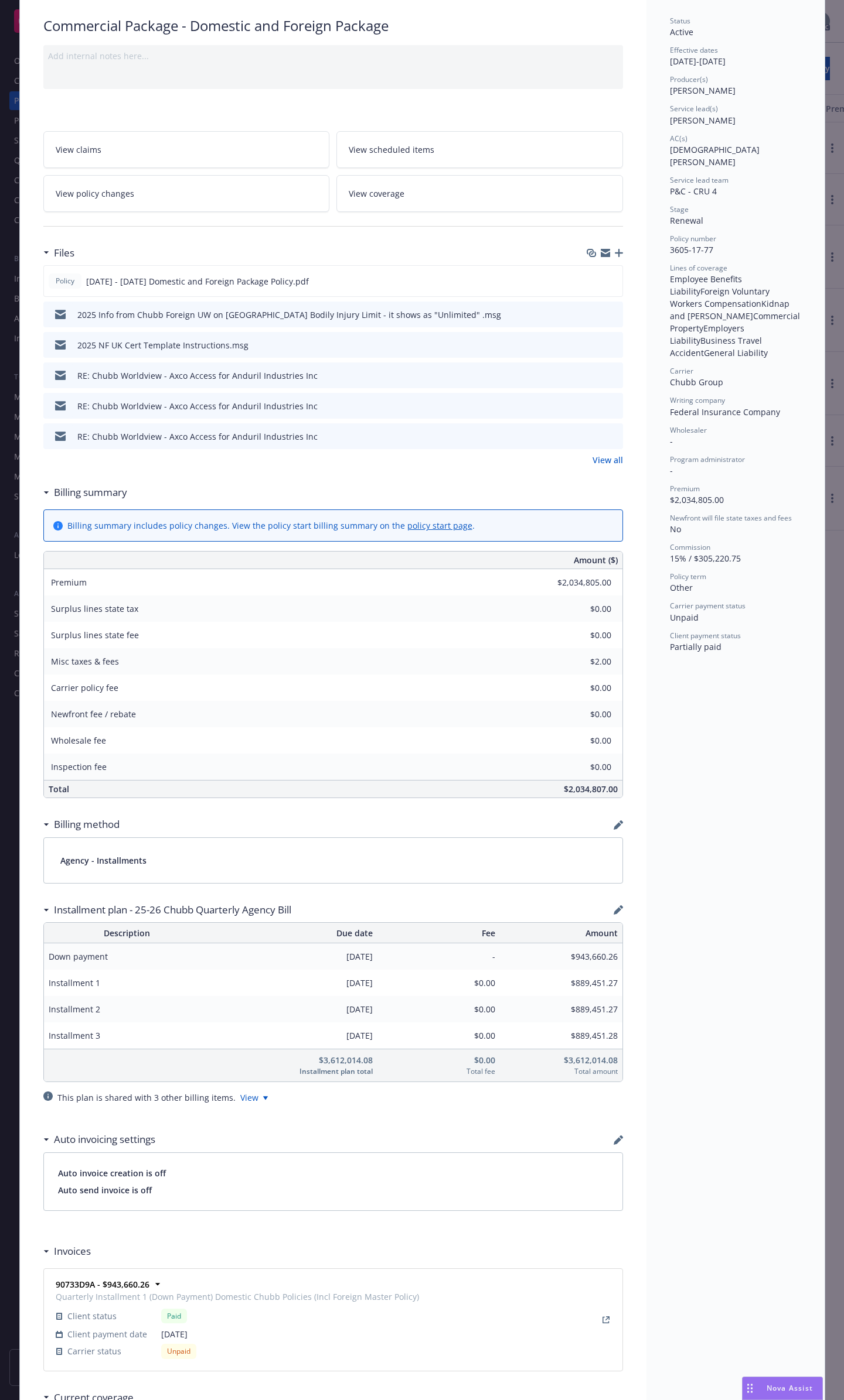
scroll to position [117, 0]
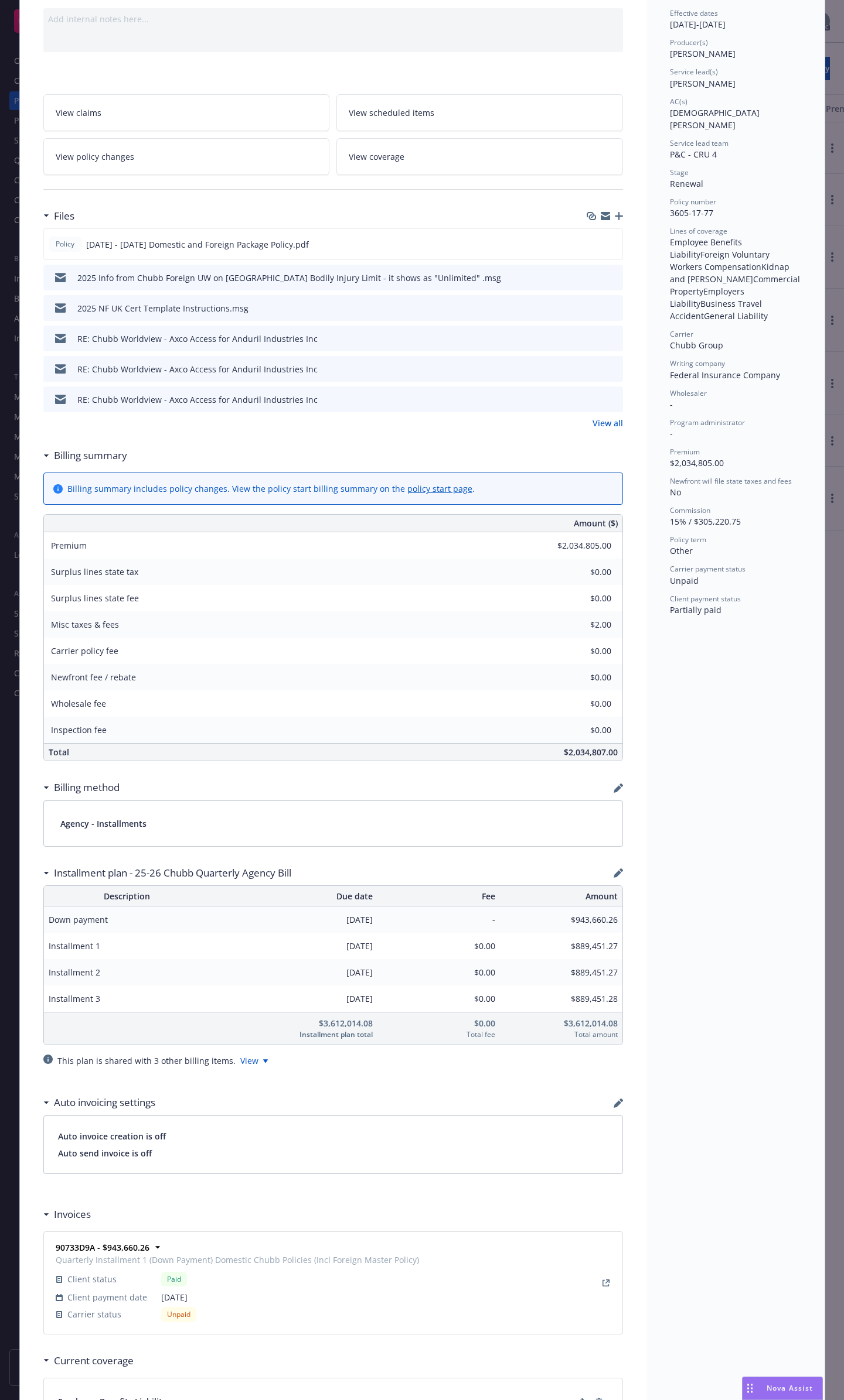
click at [612, 417] on link "View all" at bounding box center [607, 423] width 30 height 12
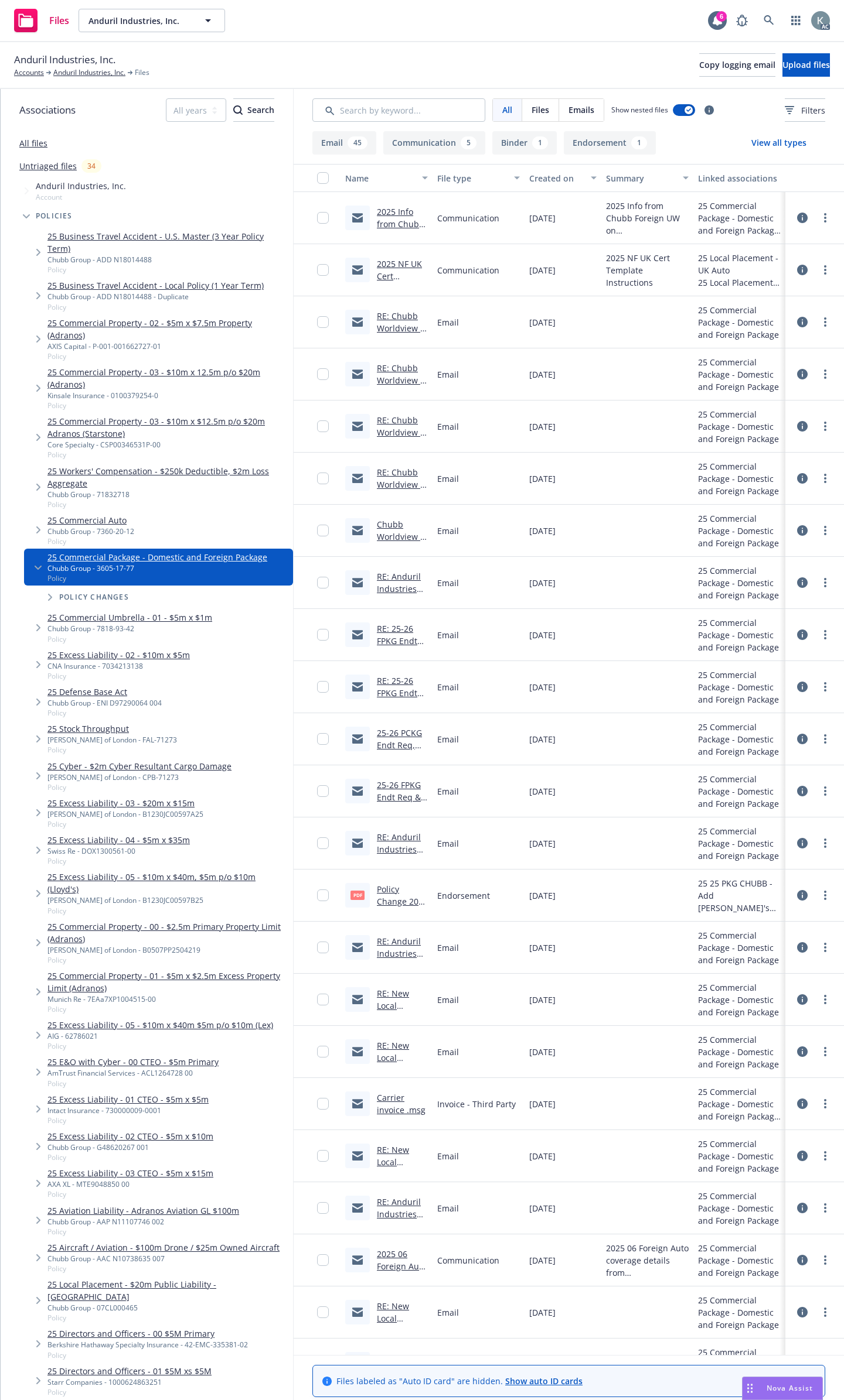
scroll to position [59, 0]
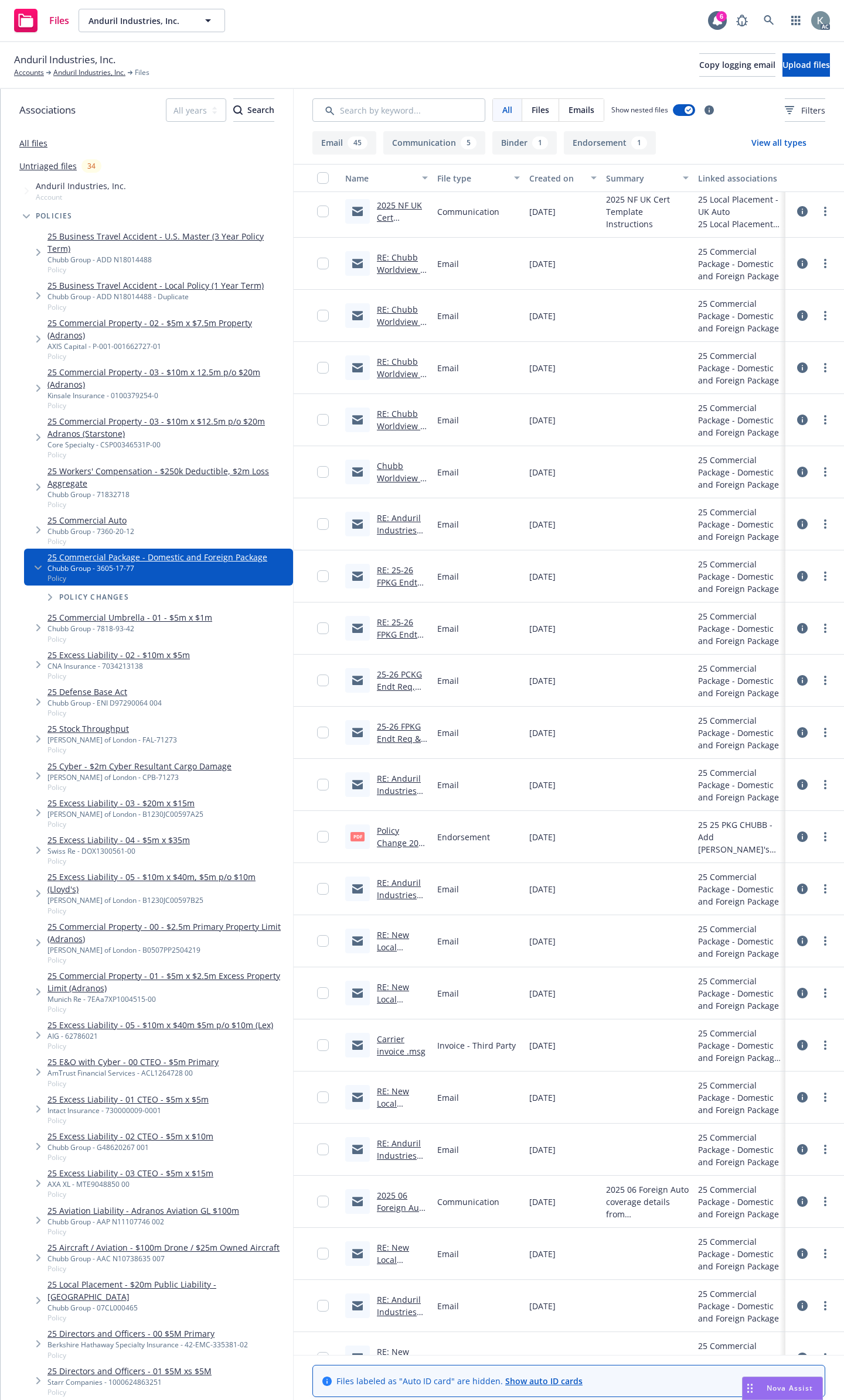
click at [797, 258] on icon at bounding box center [802, 263] width 11 height 11
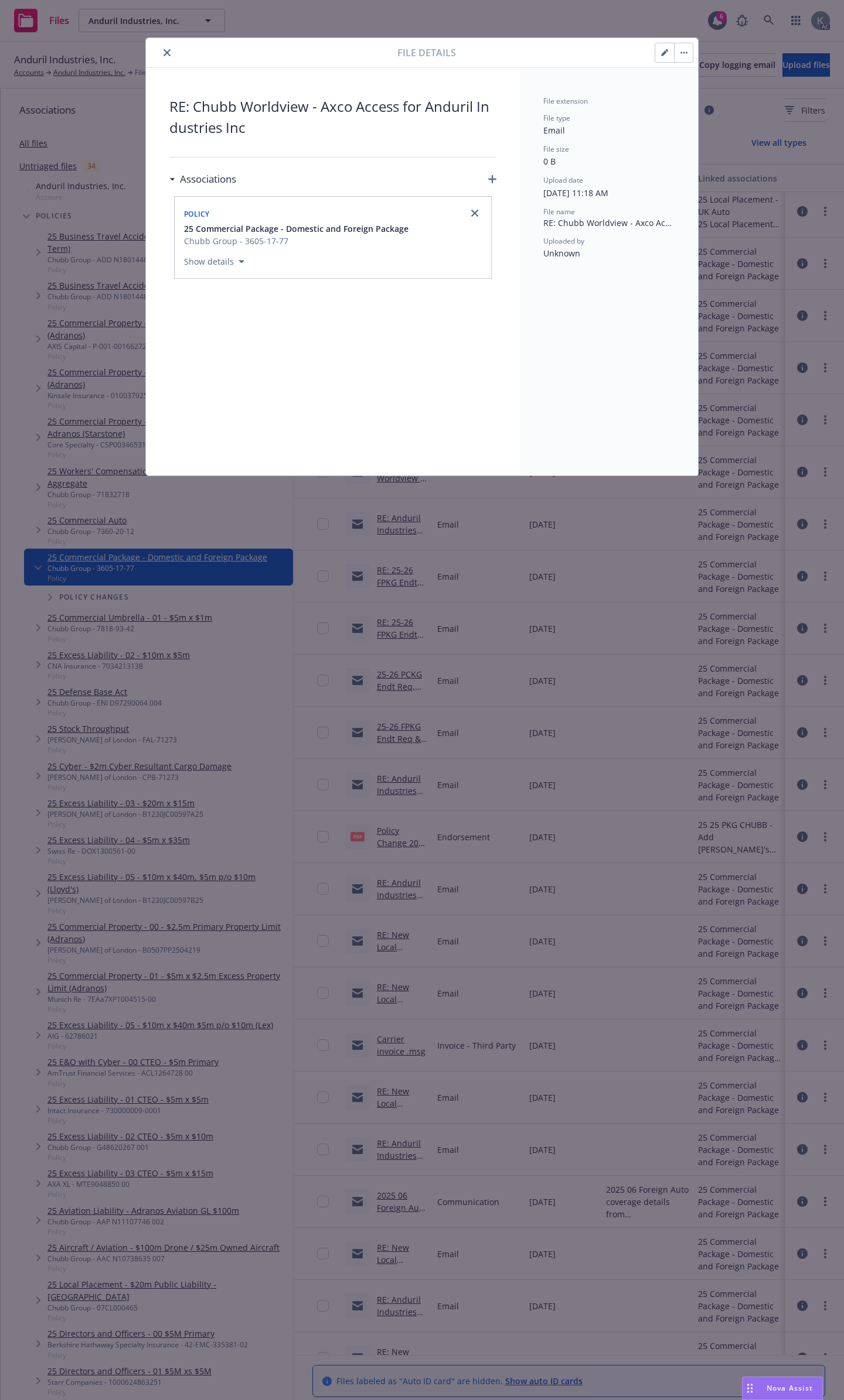
click at [165, 46] on button "close" at bounding box center [166, 52] width 14 height 14
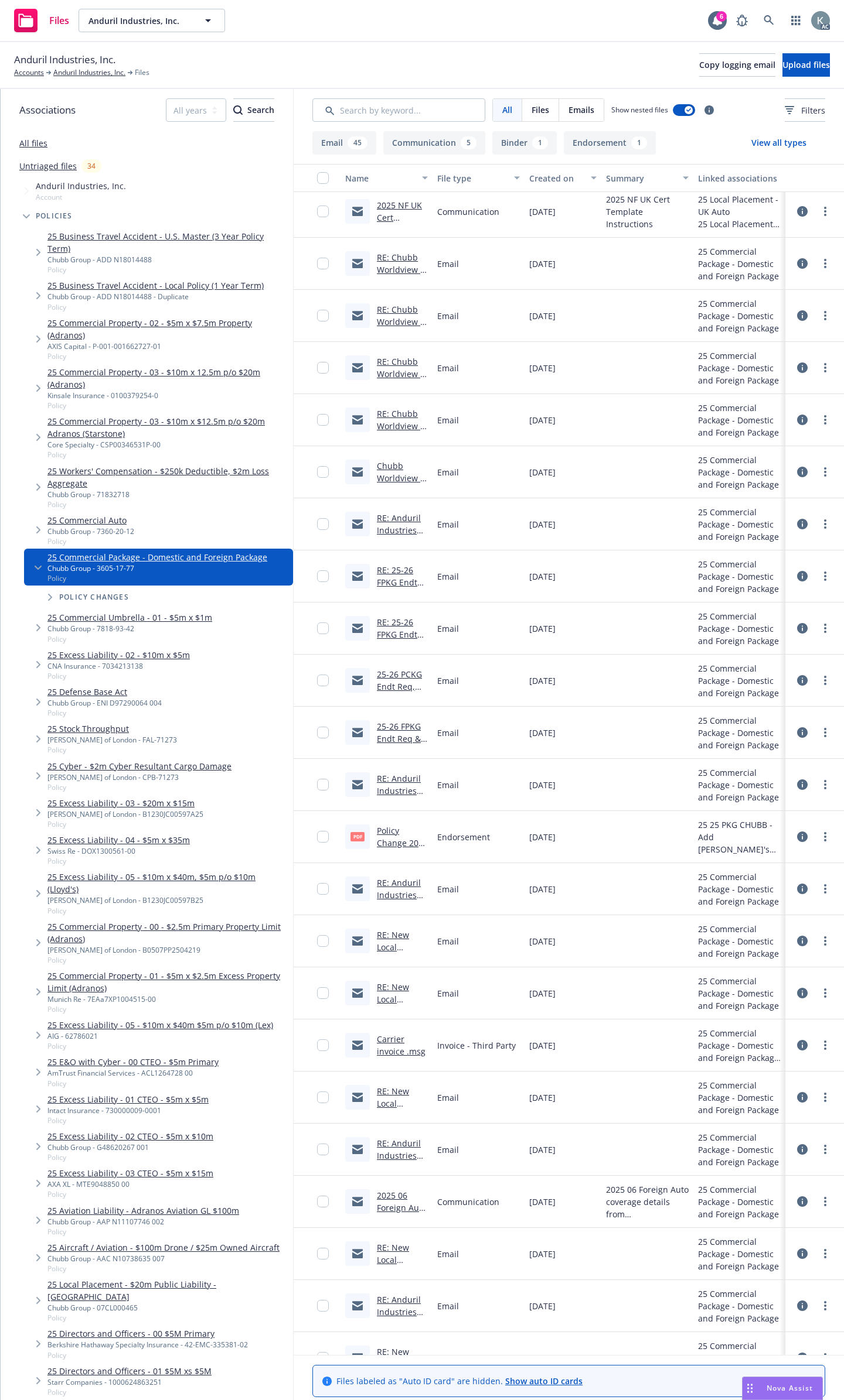
click at [408, 304] on link "RE: Chubb Worldview - Axco Access for Anduril Industries Inc" at bounding box center [400, 340] width 47 height 72
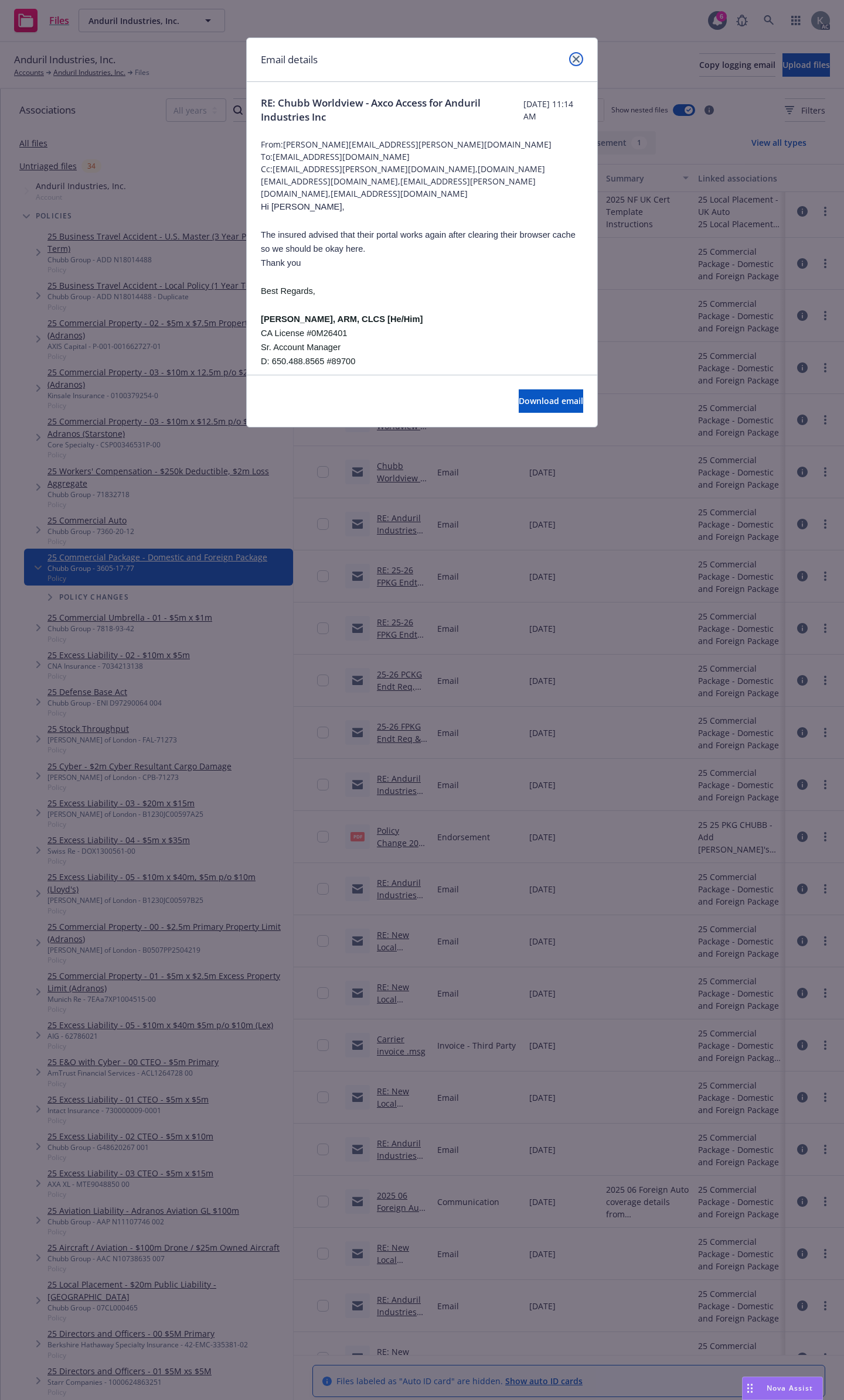
click at [579, 55] on icon "close" at bounding box center [576, 59] width 7 height 7
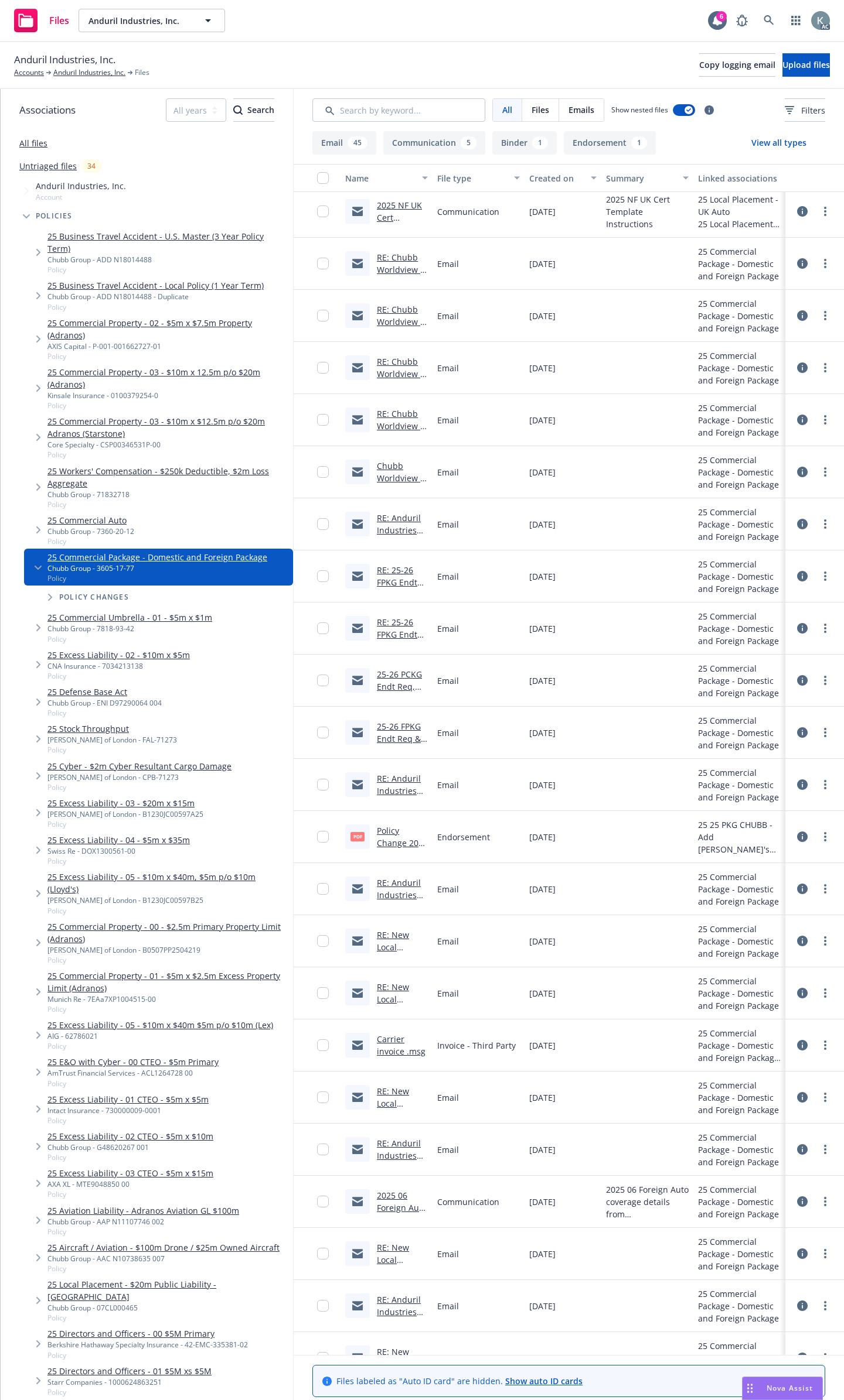
click at [393, 252] on link "RE: Chubb Worldview - Axco Access for Anduril Industries Inc" at bounding box center [400, 287] width 47 height 72
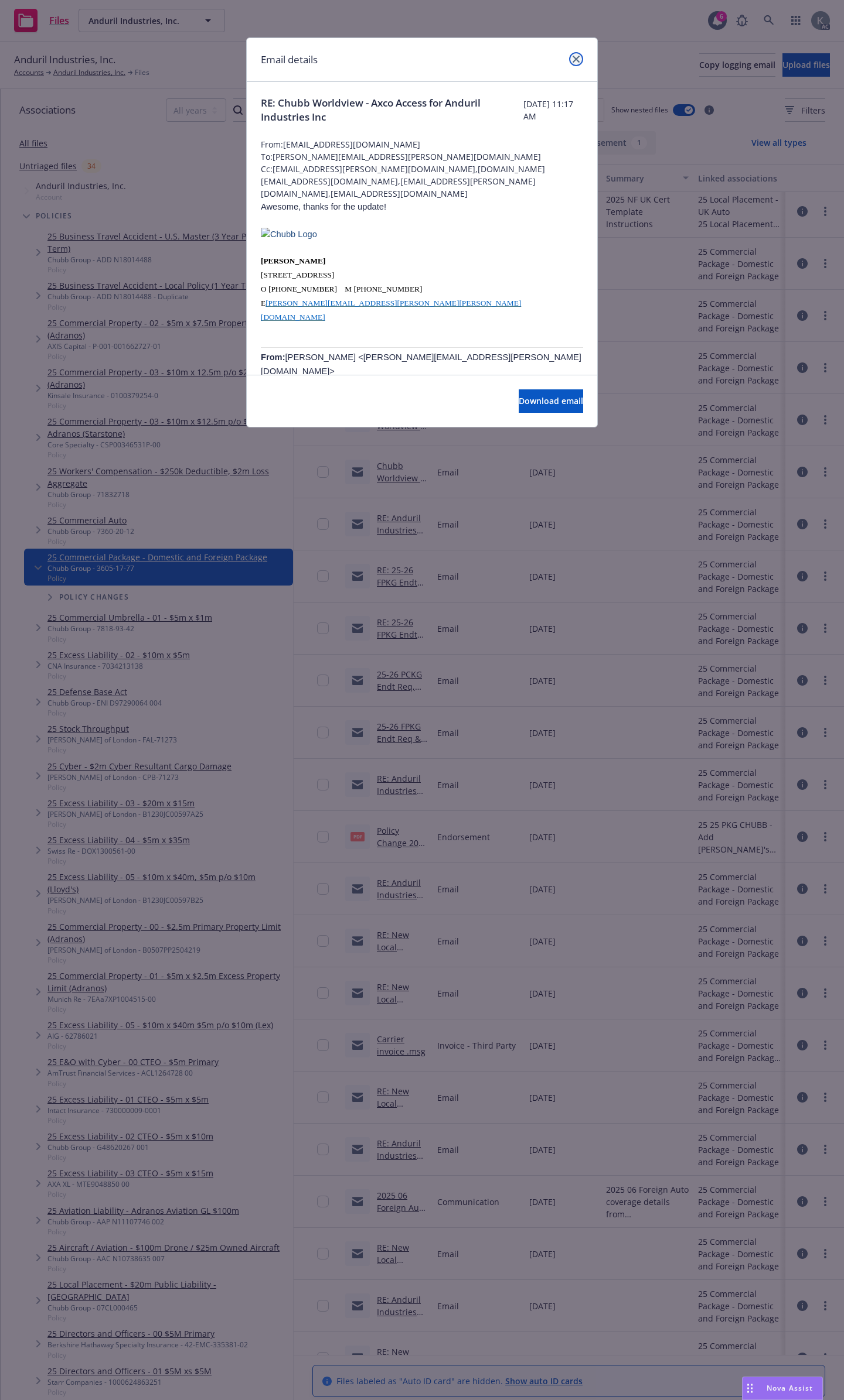
click at [582, 54] on link "close" at bounding box center [575, 59] width 14 height 14
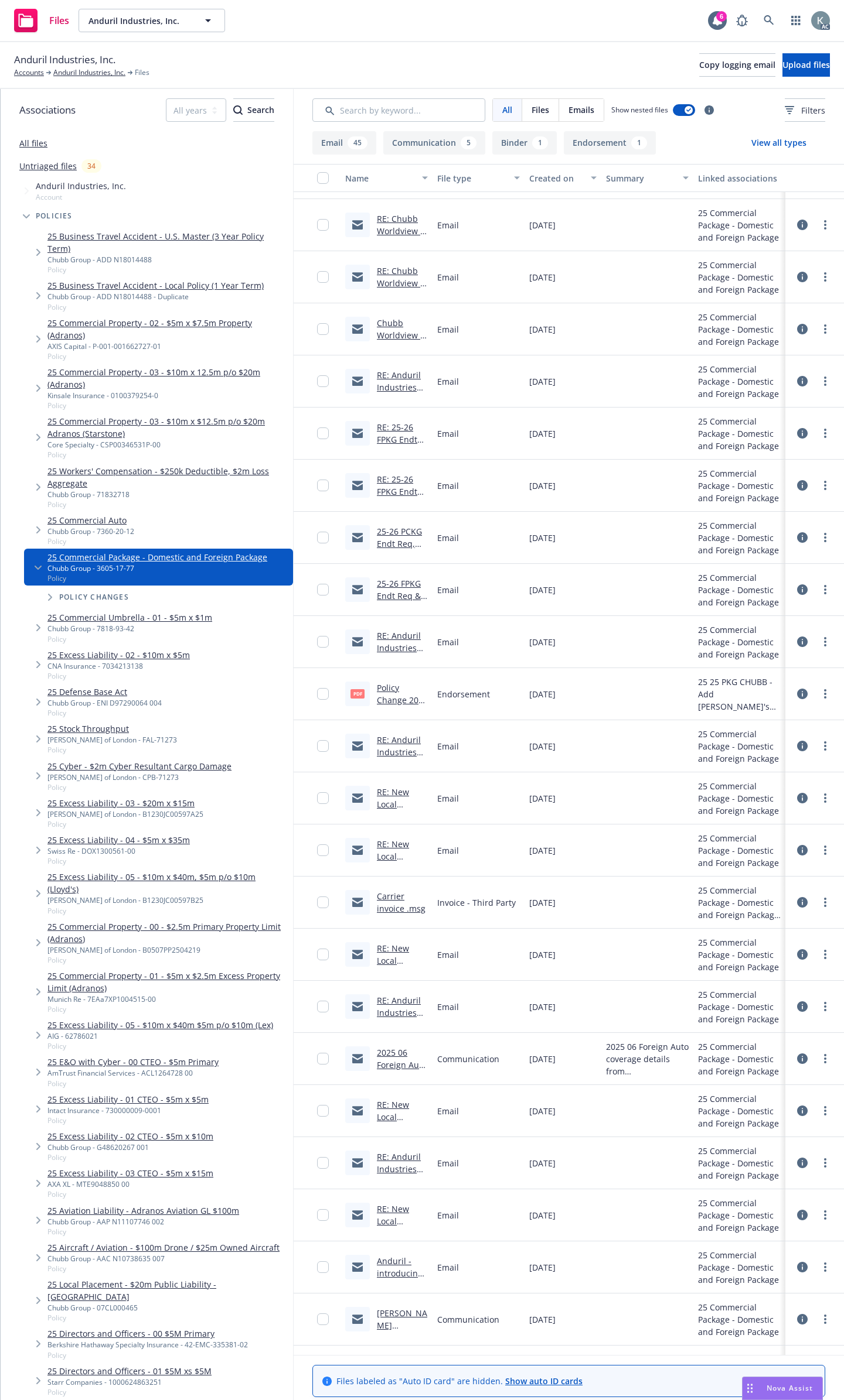
scroll to position [235, 0]
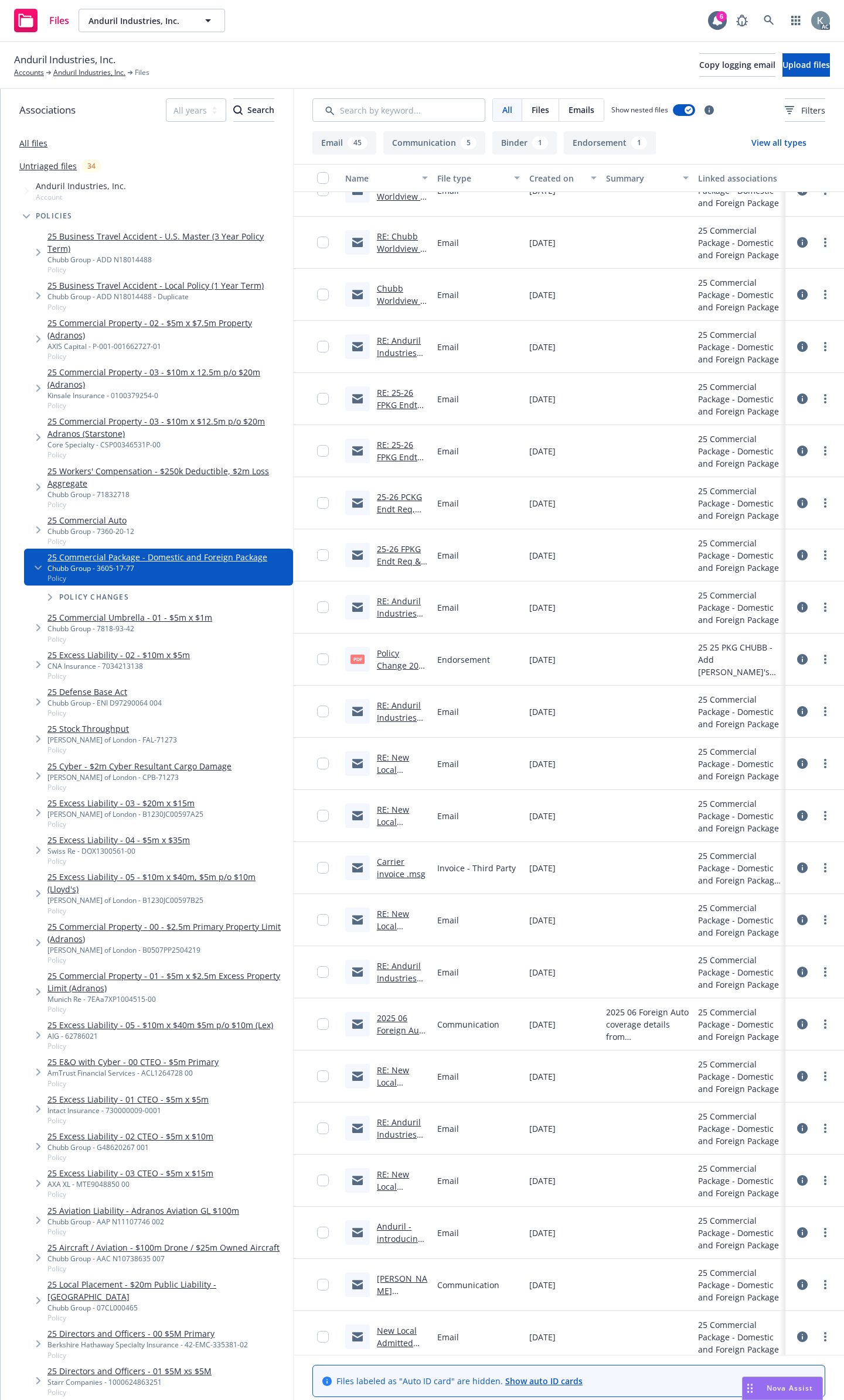
click at [399, 293] on link "Chubb Worldview - Axco Access for Anduril Industries Inc" at bounding box center [400, 318] width 47 height 72
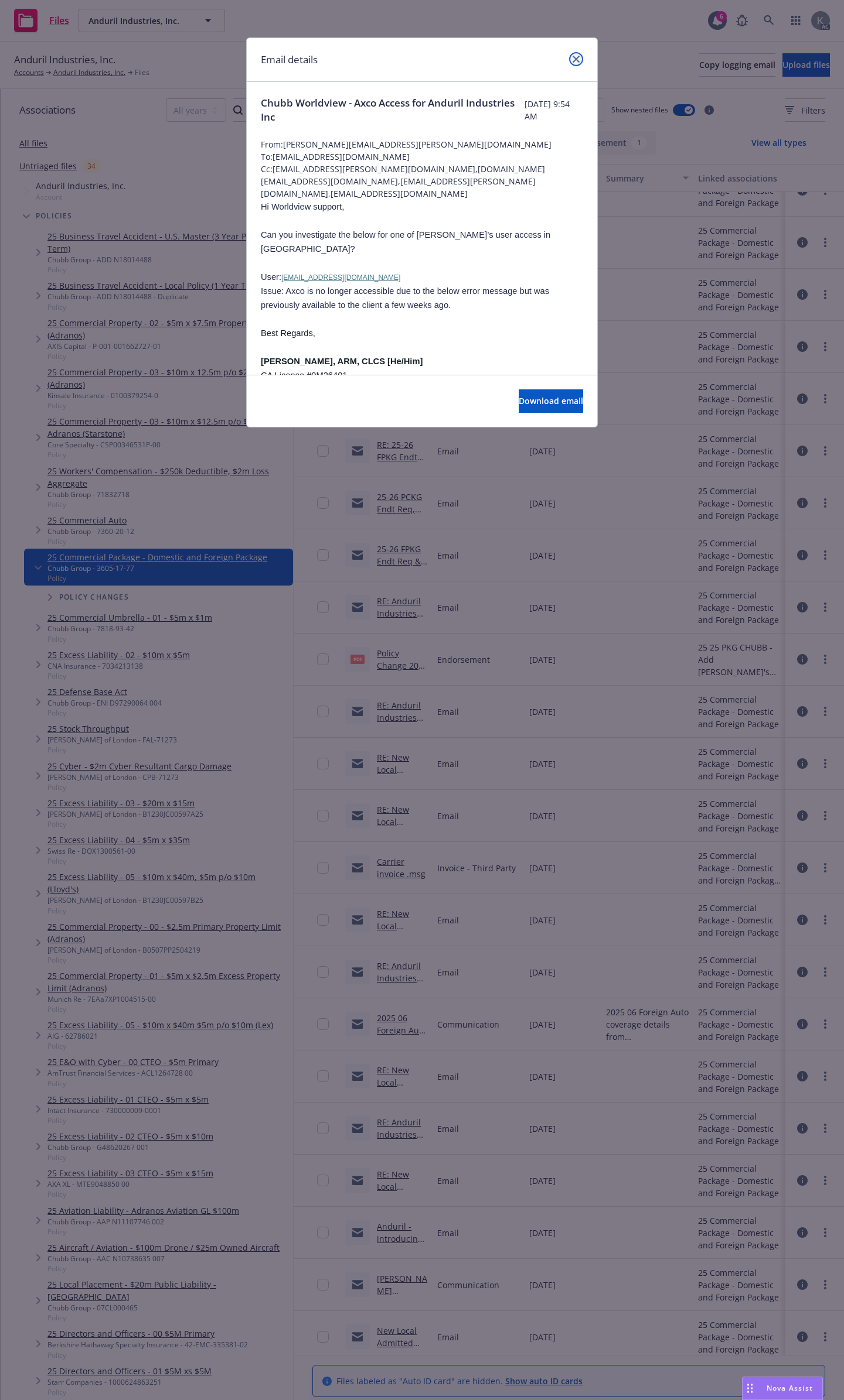
click at [579, 55] on icon "close" at bounding box center [576, 59] width 7 height 7
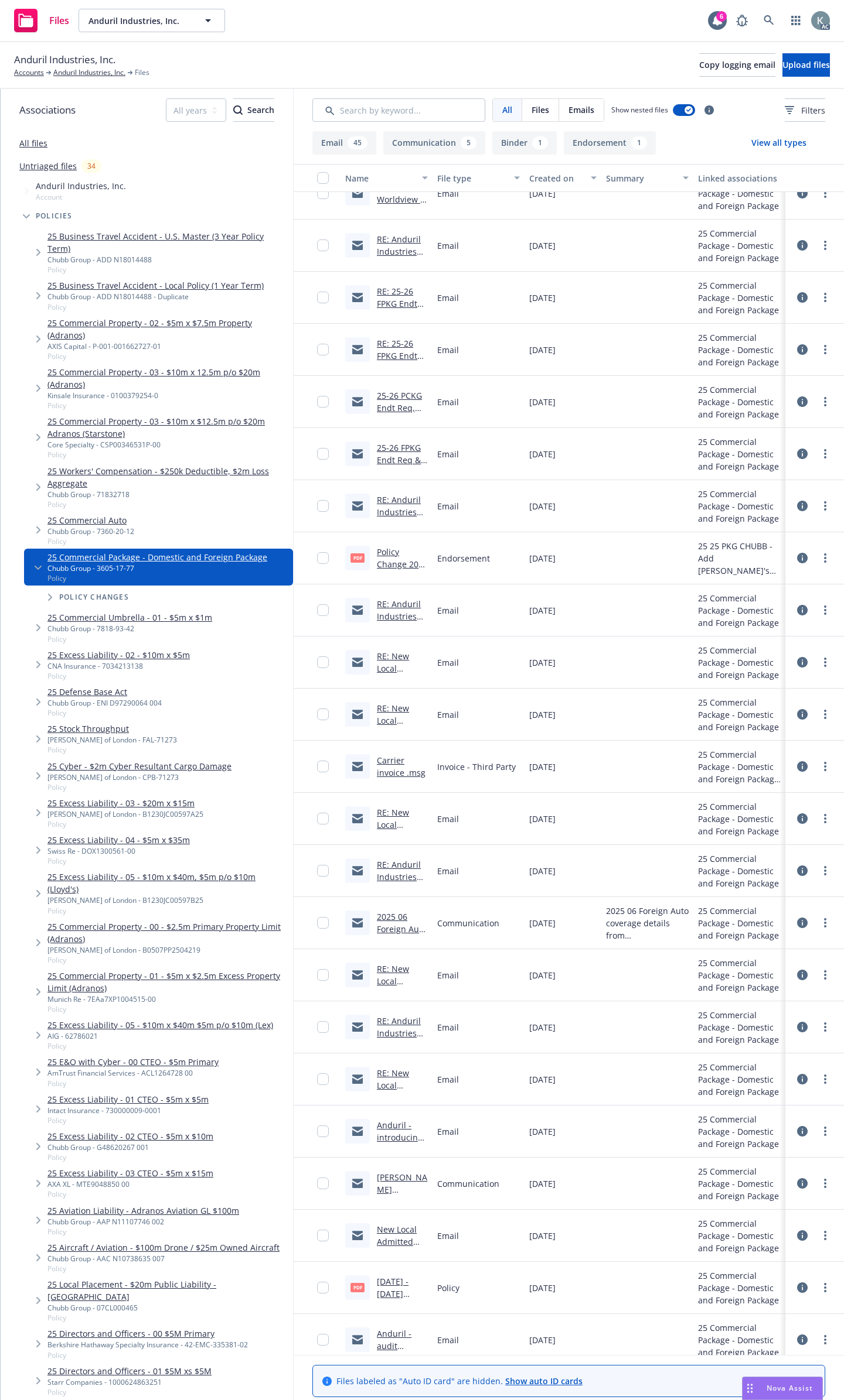
scroll to position [293, 0]
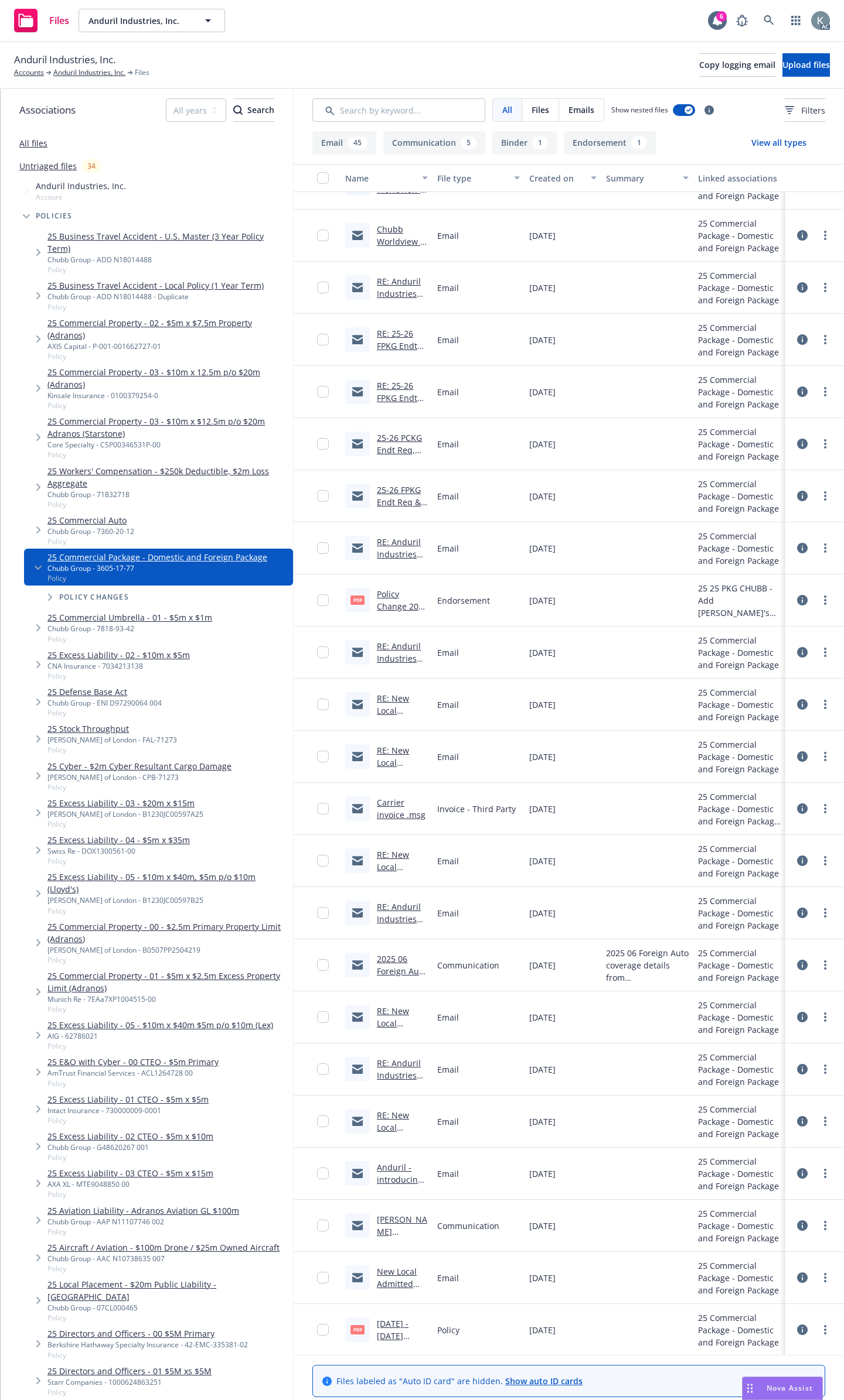
click at [395, 336] on link "RE: 25-26 FPKG Endt Req & New Local IE GL/PROP | [DATE], 3605-17-77" at bounding box center [398, 371] width 43 height 85
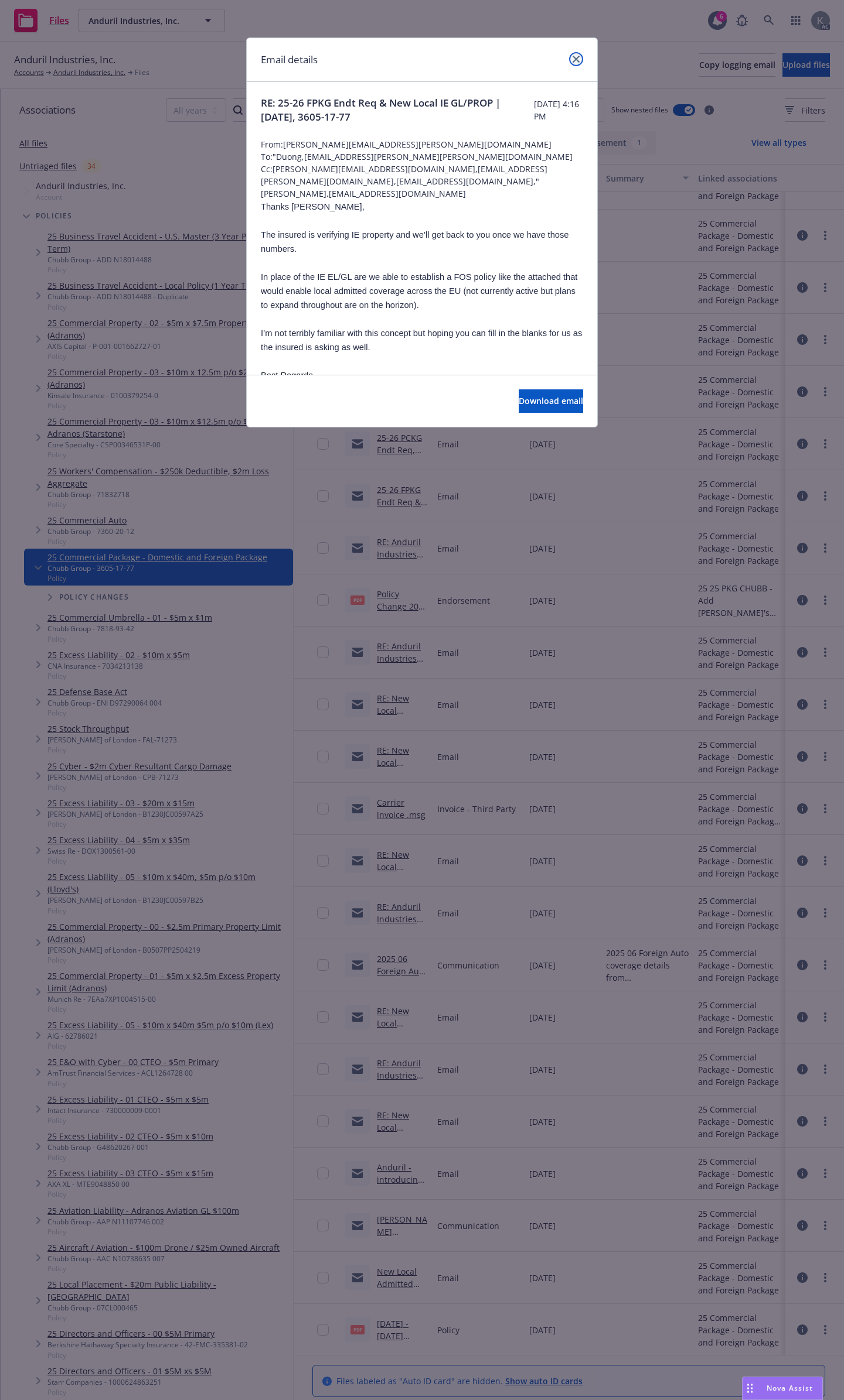
click at [574, 55] on icon "close" at bounding box center [576, 59] width 7 height 7
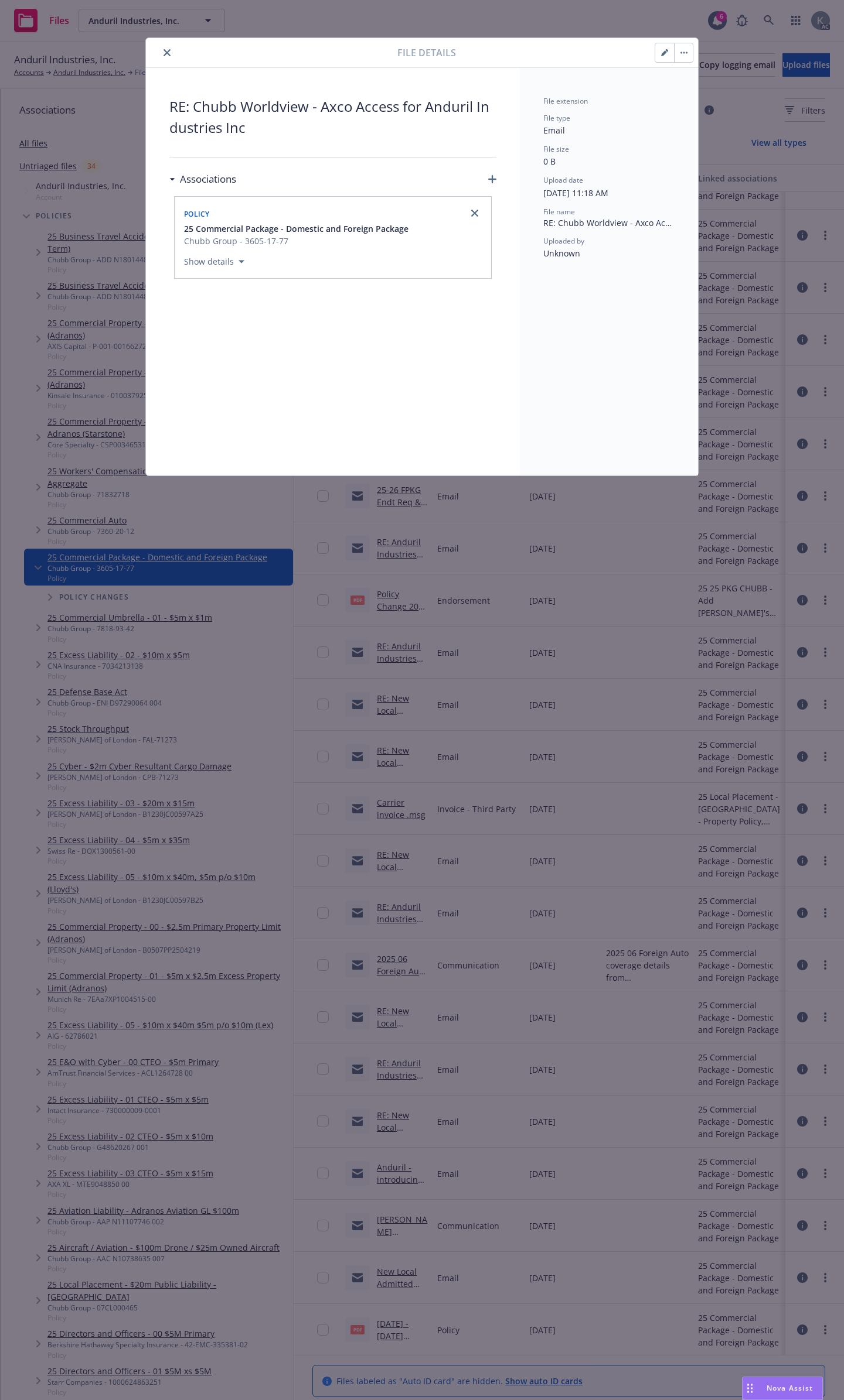
drag, startPoint x: 278, startPoint y: 64, endPoint x: 249, endPoint y: 62, distance: 29.1
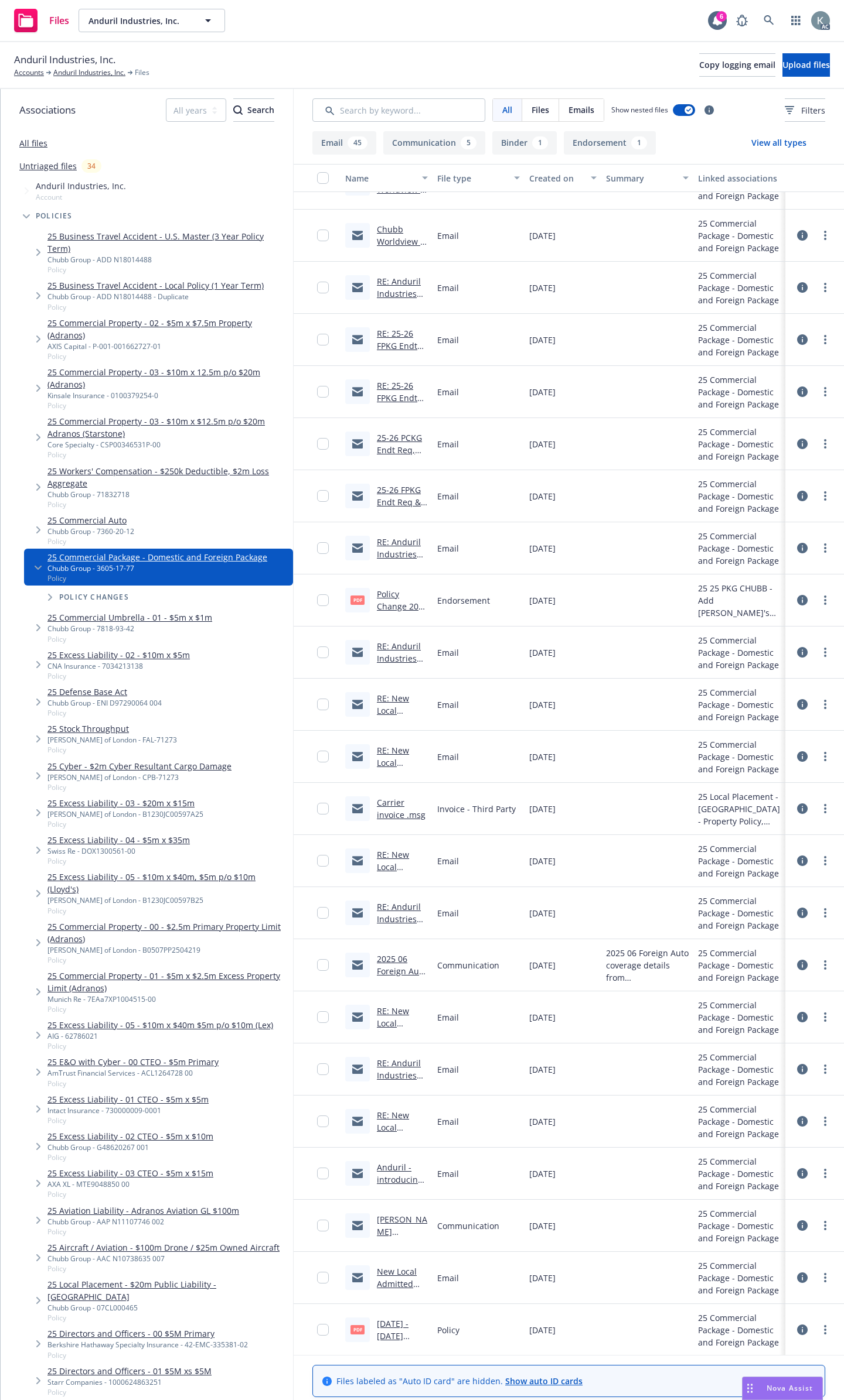
click at [165, 49] on div "Anduril Industries, Inc. Accounts Anduril Industries, Inc. Files Copy logging e…" at bounding box center [422, 66] width 844 height 47
